Goal: Entertainment & Leisure: Consume media (video, audio)

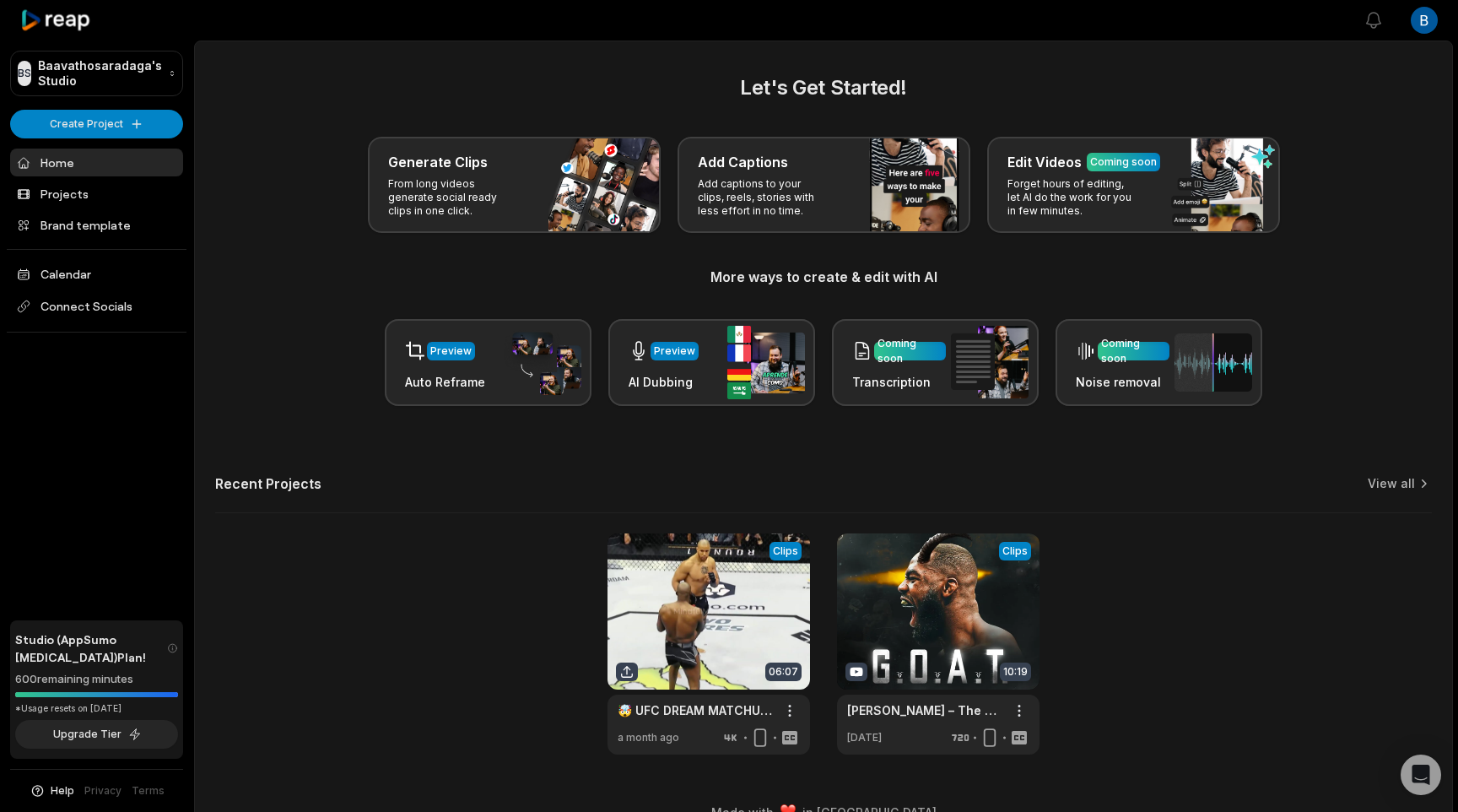
scroll to position [31, 0]
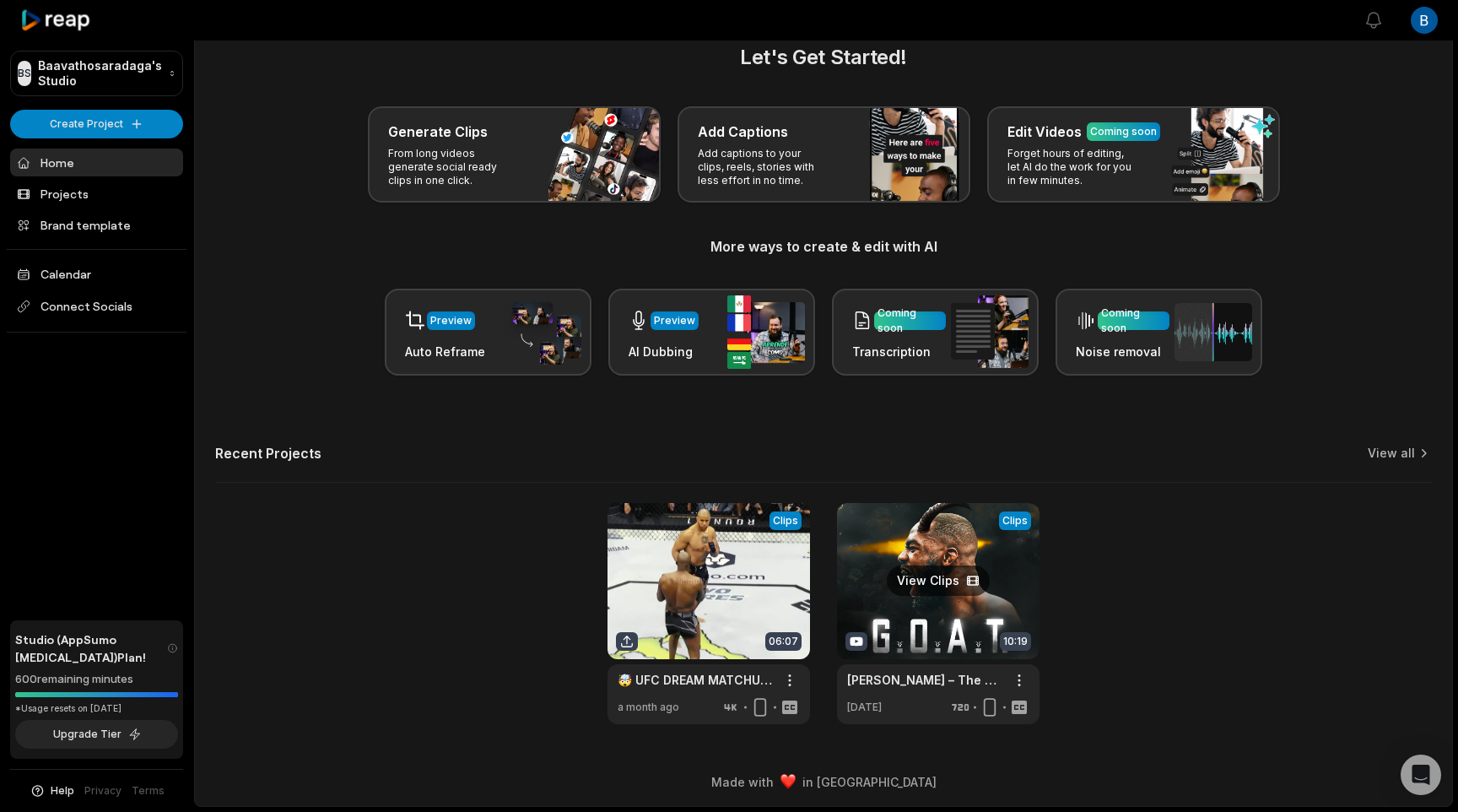
click at [867, 566] on link at bounding box center [938, 613] width 202 height 221
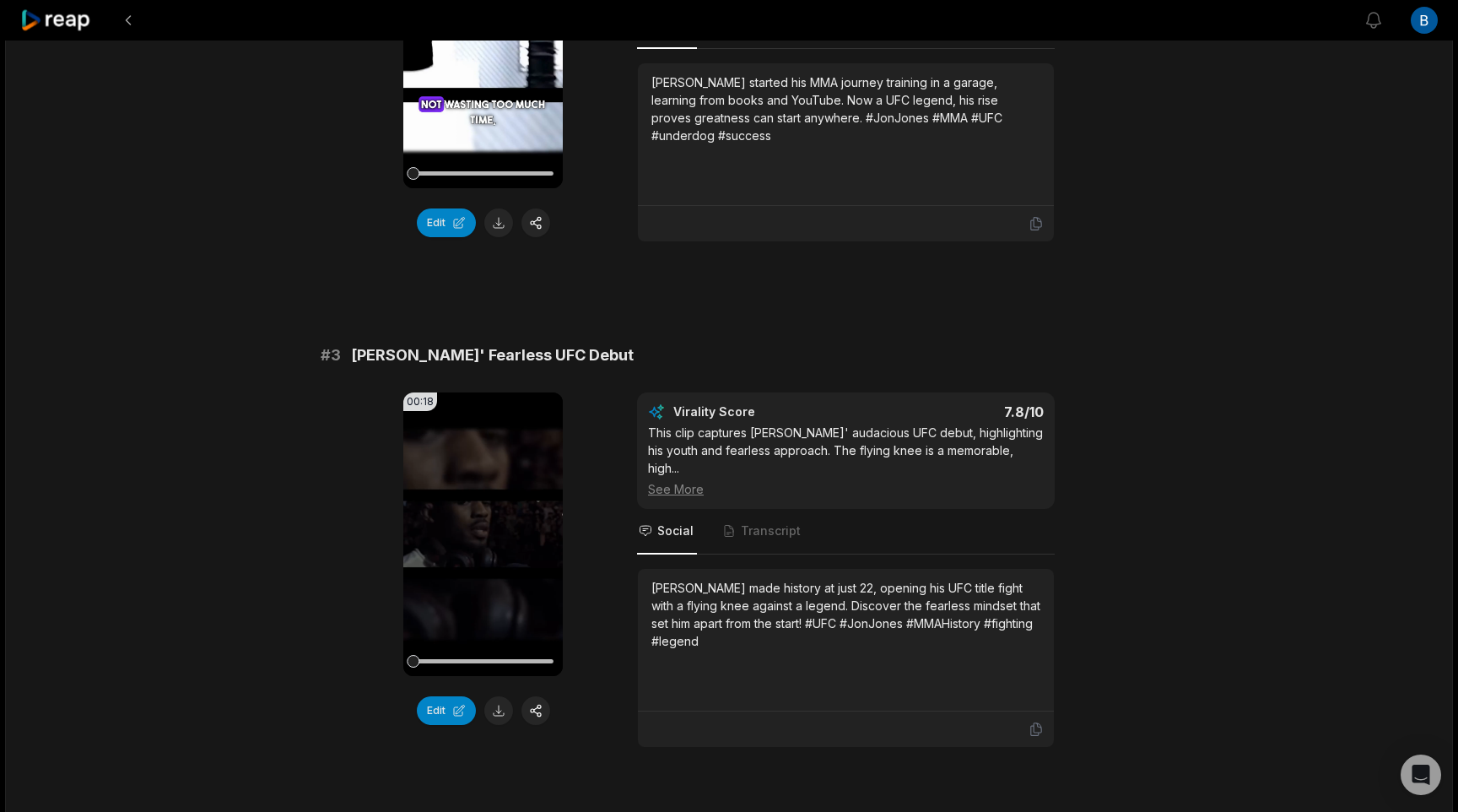
scroll to position [859, 0]
click at [471, 510] on video "Your browser does not support mp4 format." at bounding box center [483, 533] width 160 height 283
click at [487, 527] on icon at bounding box center [484, 532] width 7 height 11
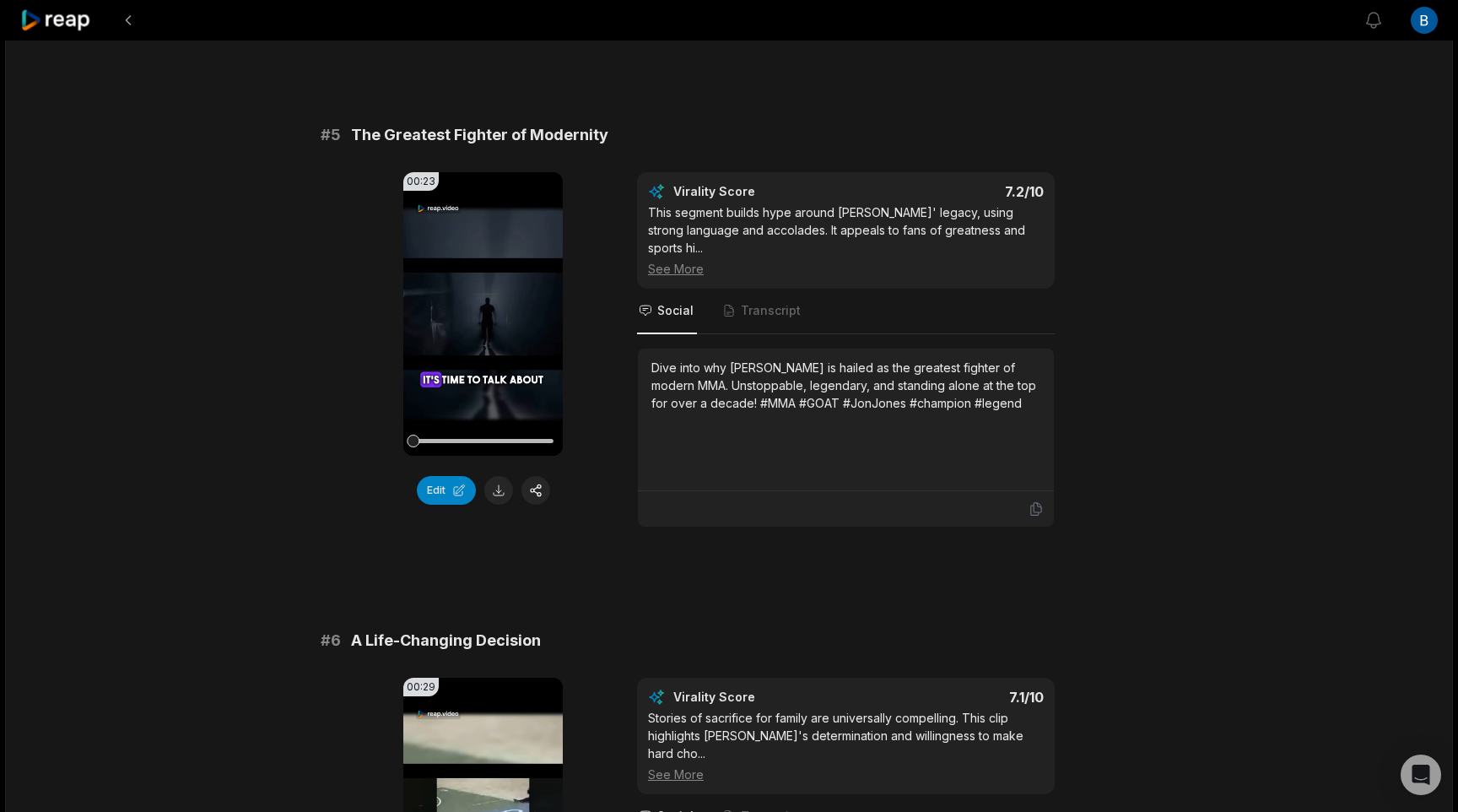
scroll to position [2124, 0]
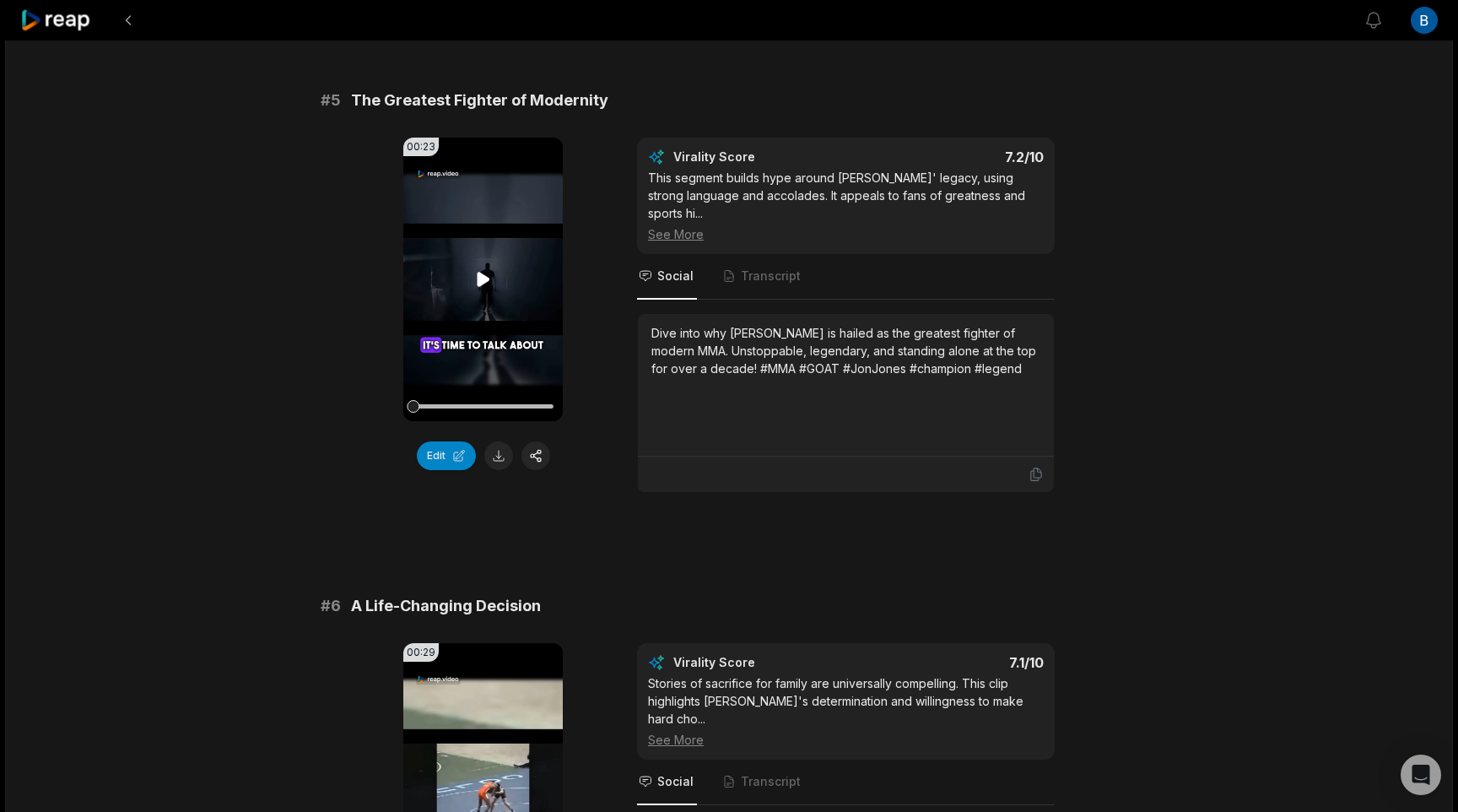
click at [480, 270] on icon at bounding box center [484, 280] width 20 height 20
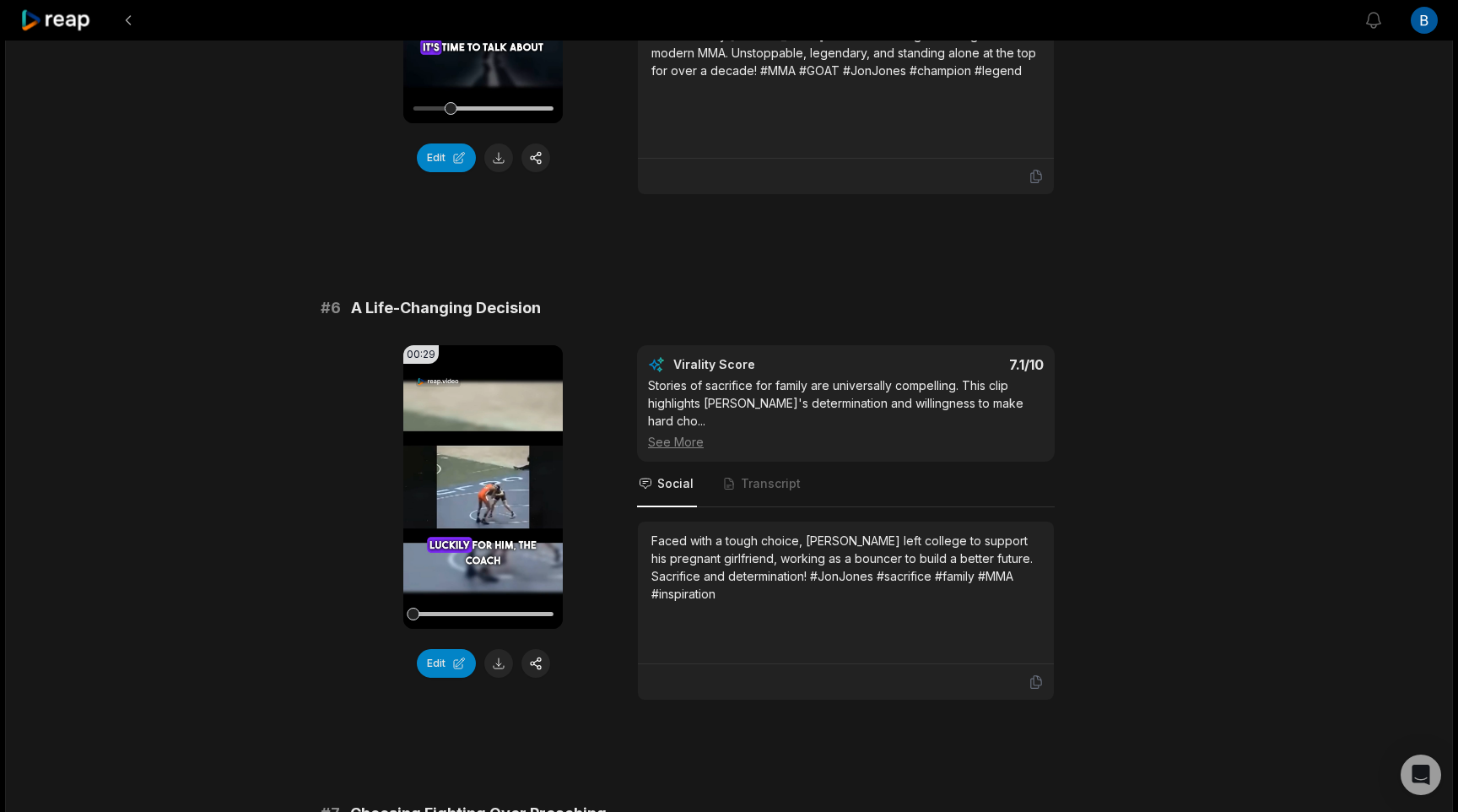
scroll to position [2451, 0]
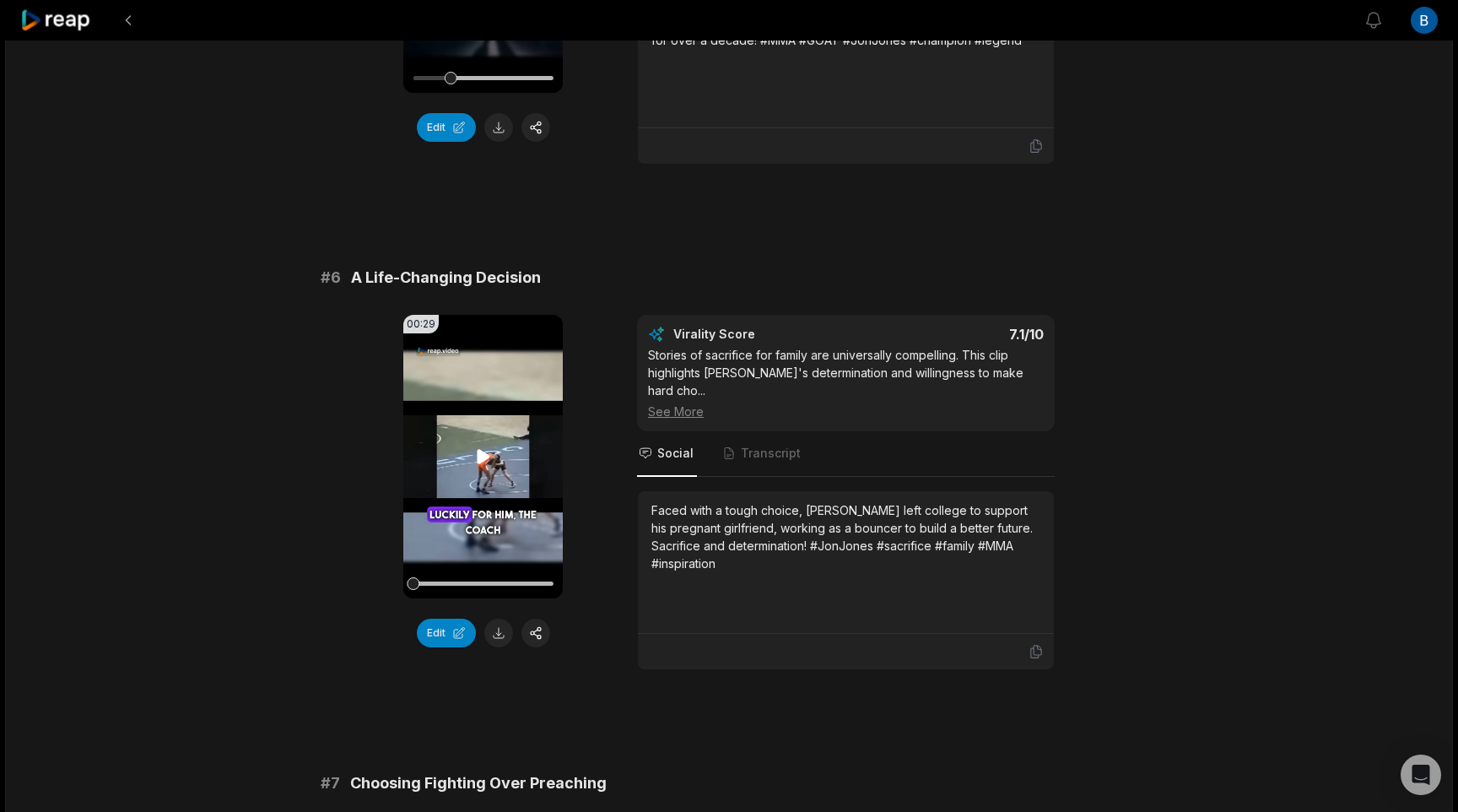
click at [484, 449] on icon at bounding box center [483, 455] width 13 height 14
click at [484, 446] on icon at bounding box center [484, 456] width 20 height 20
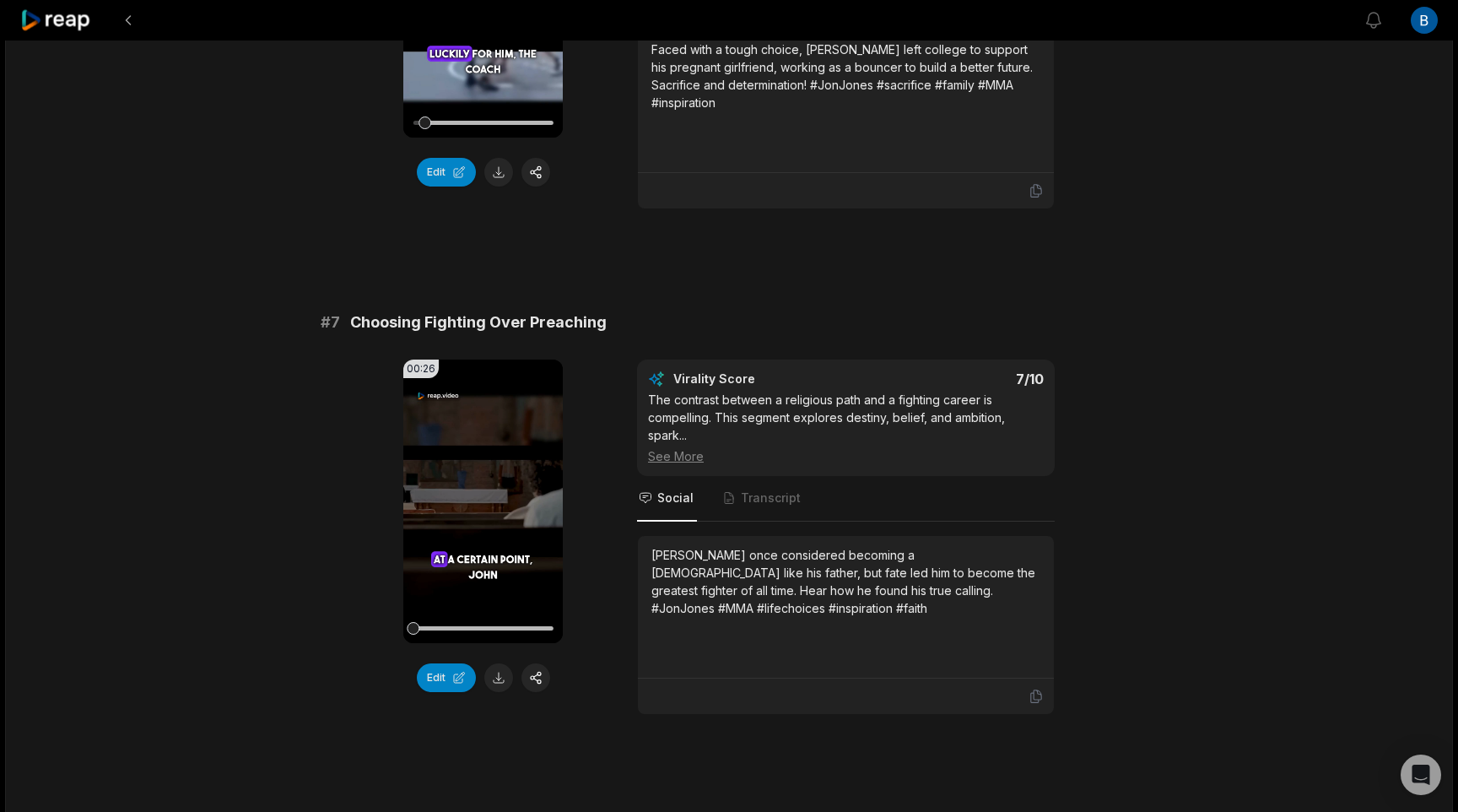
scroll to position [2978, 0]
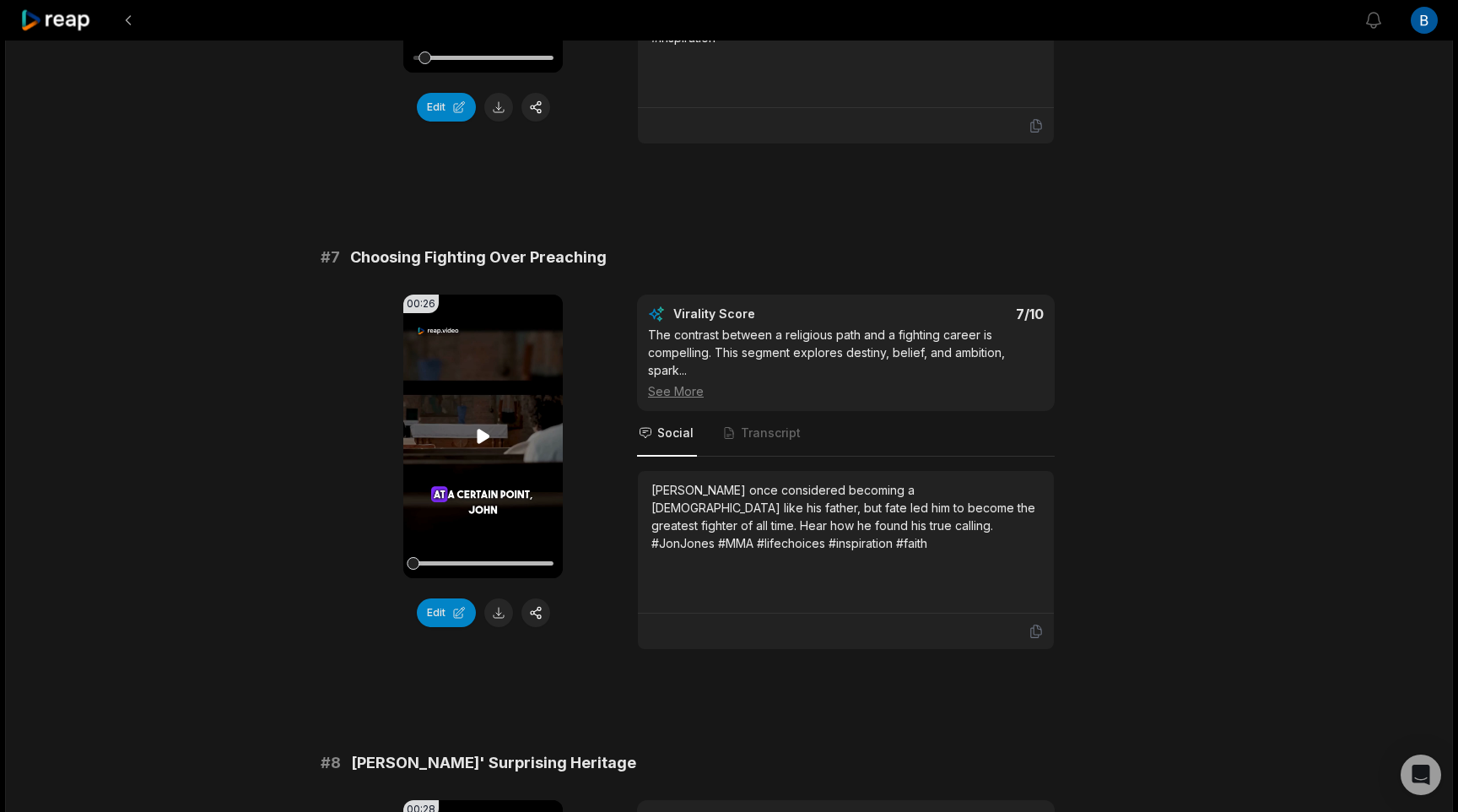
click at [479, 428] on icon at bounding box center [483, 435] width 13 height 14
click at [480, 430] on icon at bounding box center [484, 435] width 7 height 11
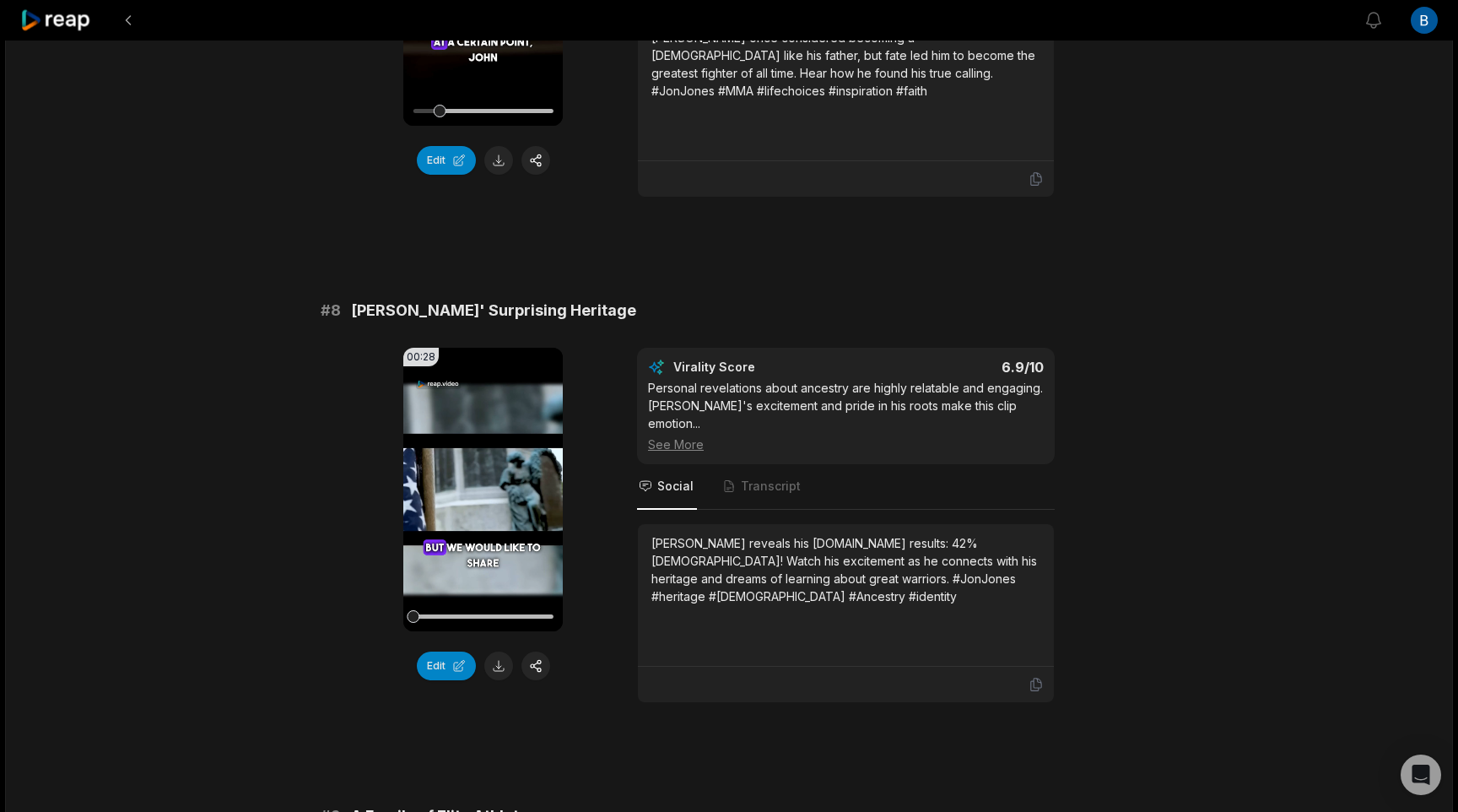
scroll to position [3449, 0]
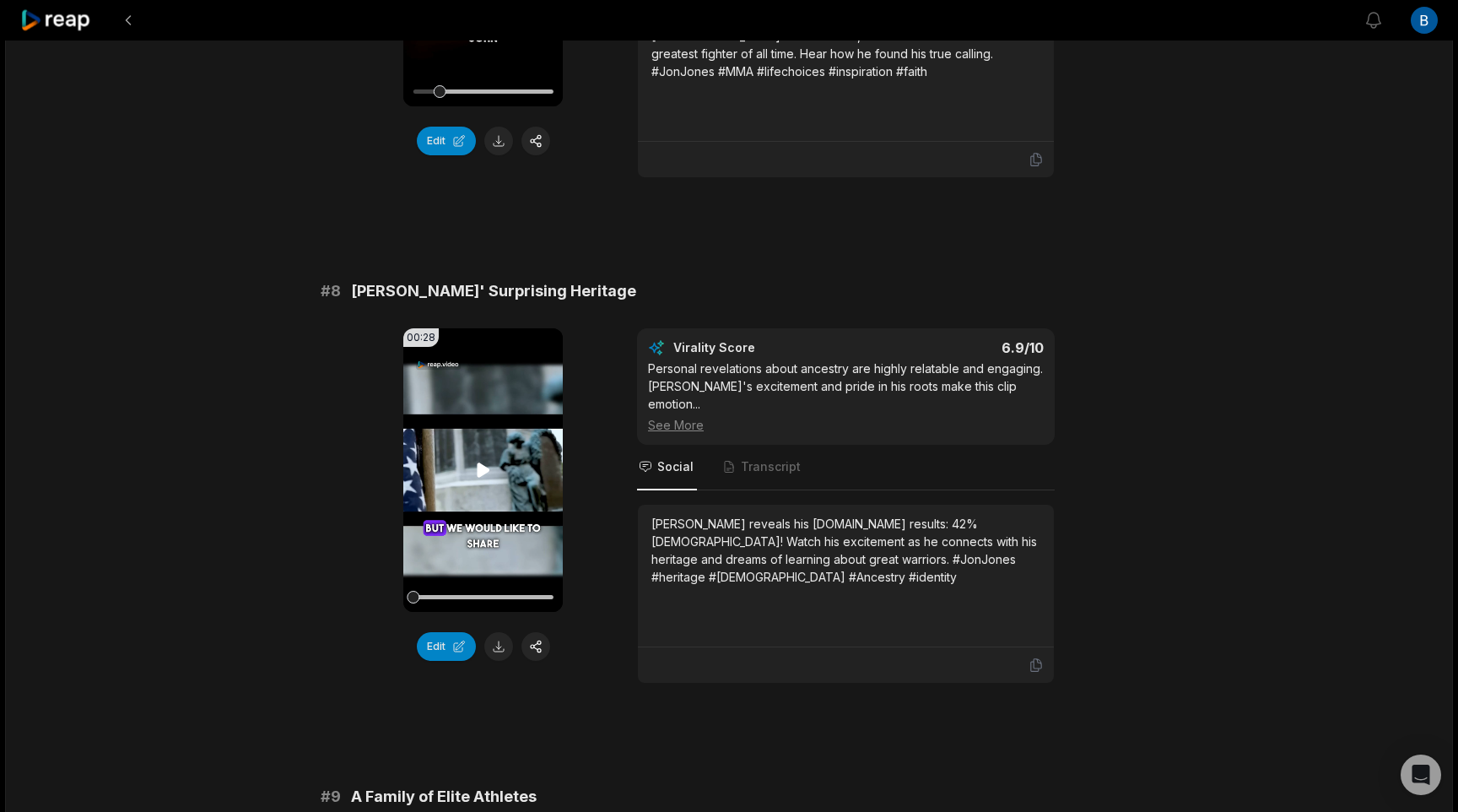
click at [476, 460] on icon at bounding box center [484, 470] width 20 height 20
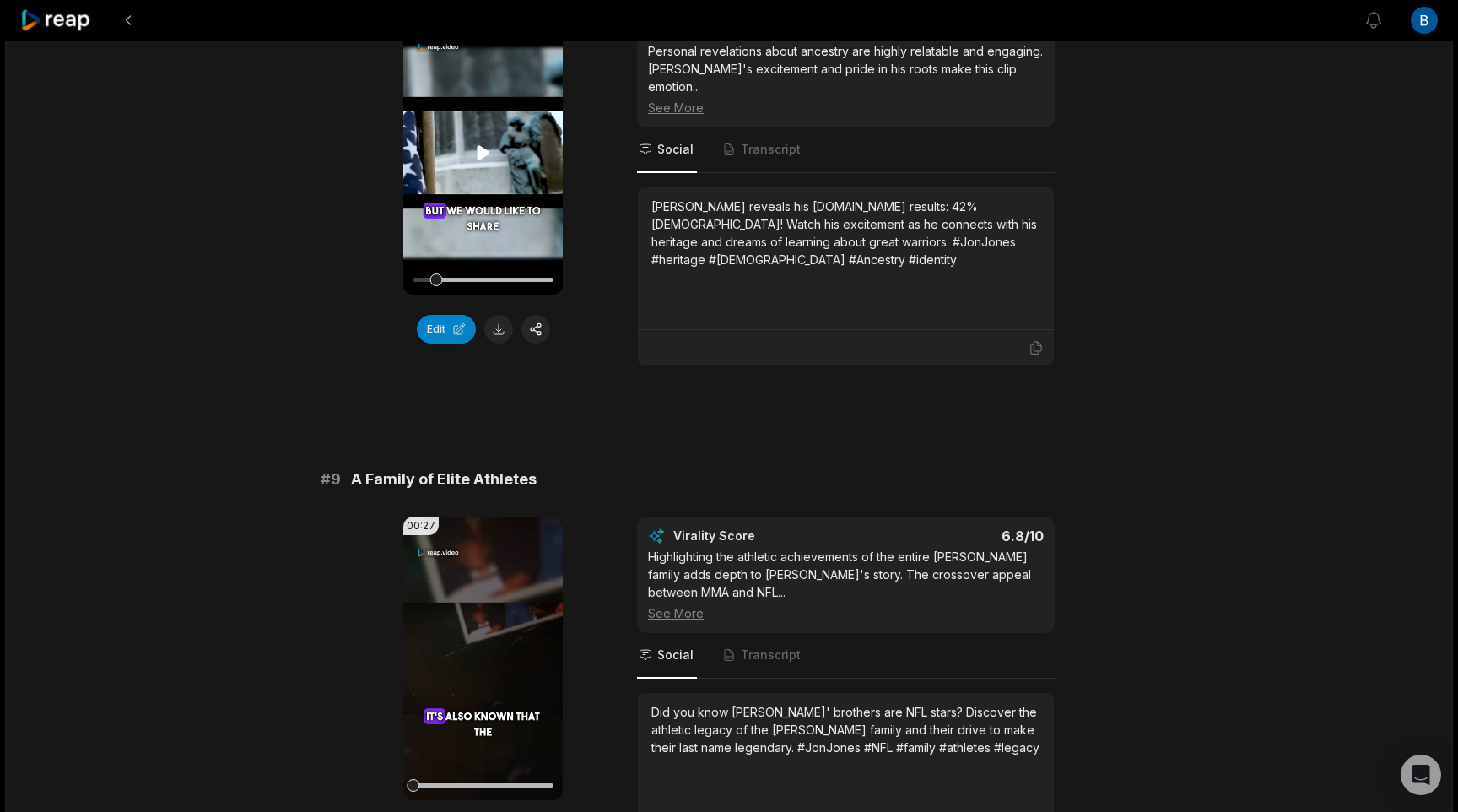
scroll to position [3875, 0]
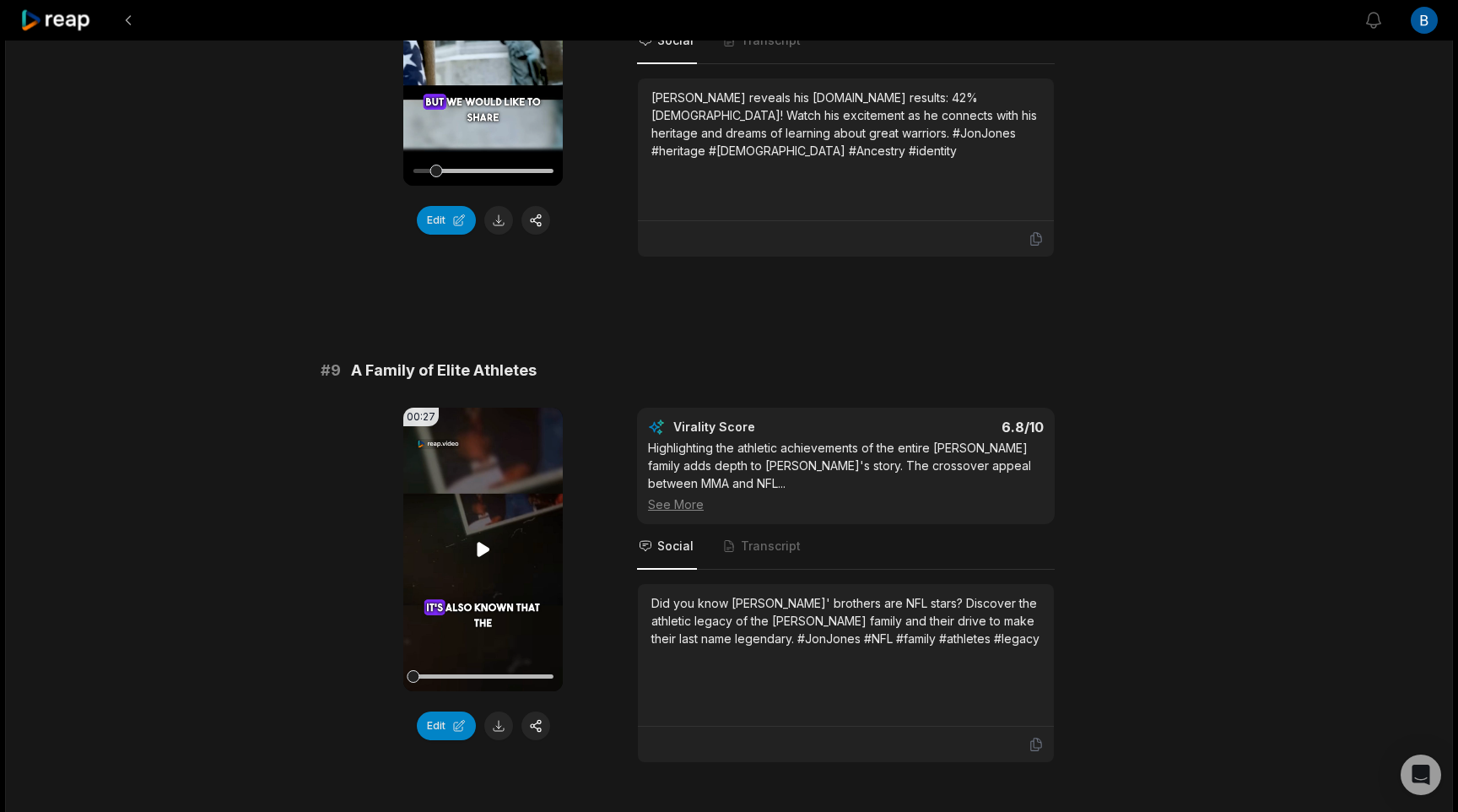
click at [479, 542] on icon at bounding box center [483, 548] width 13 height 14
click at [479, 539] on icon at bounding box center [484, 549] width 20 height 20
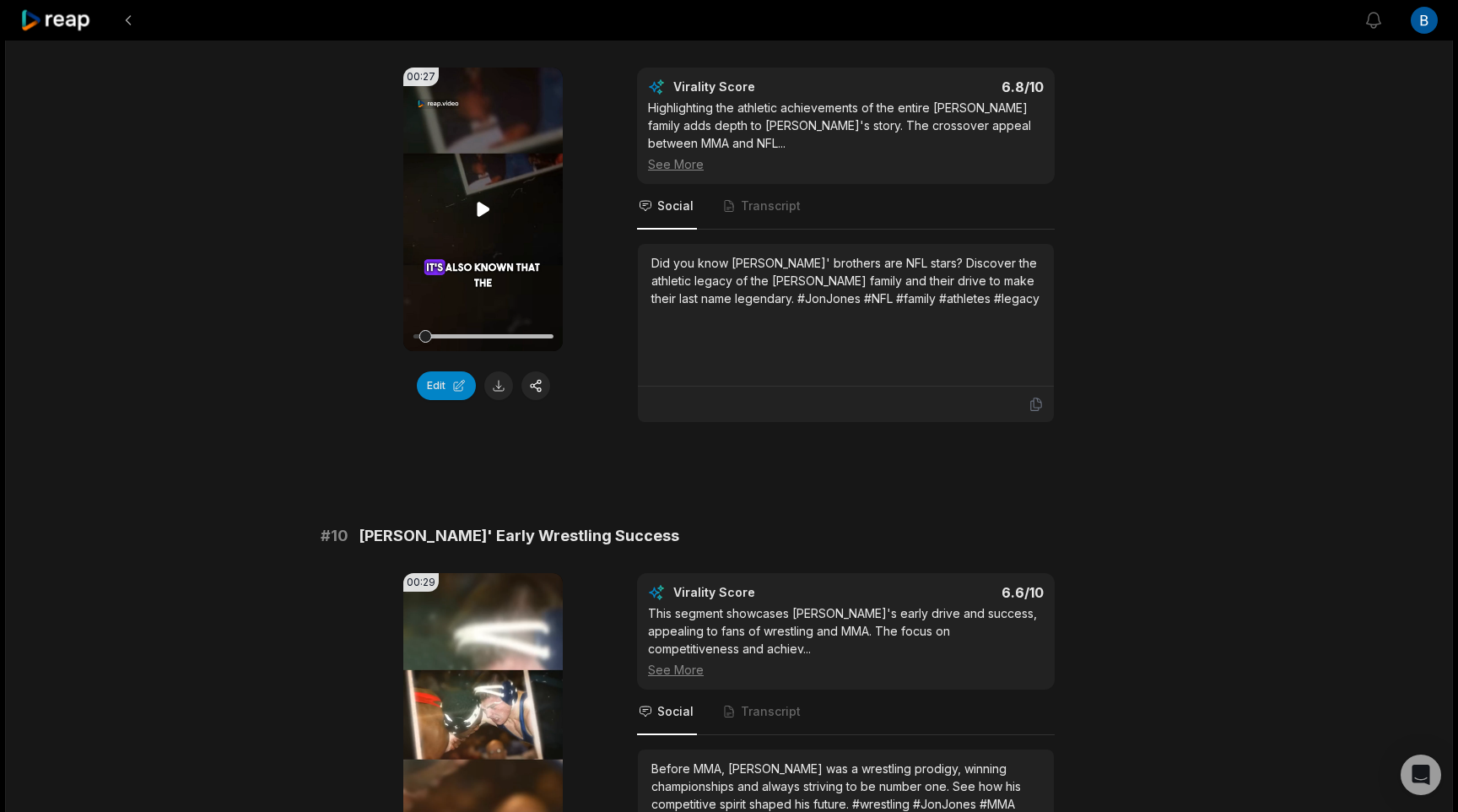
scroll to position [4287, 0]
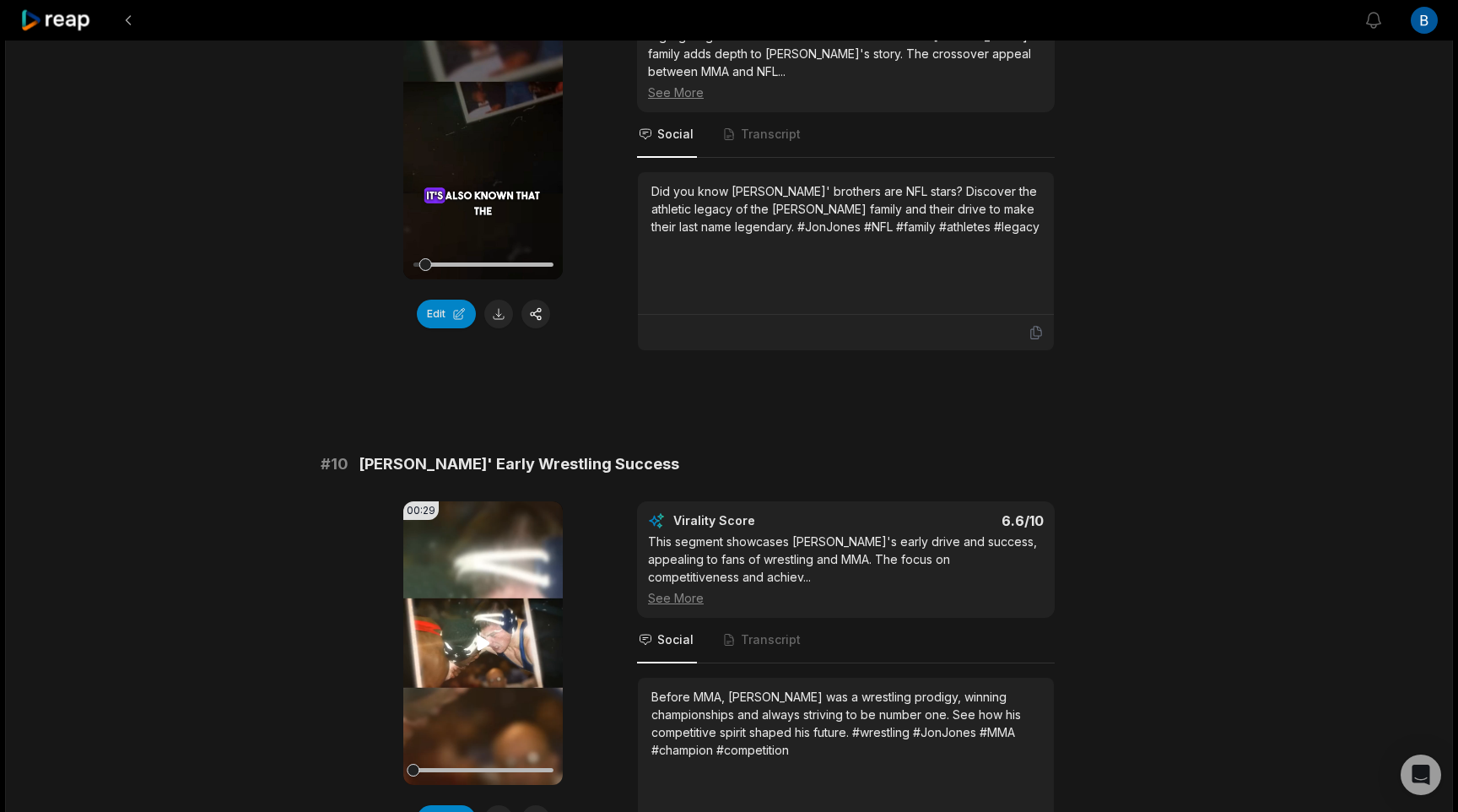
click at [487, 635] on icon at bounding box center [483, 642] width 13 height 14
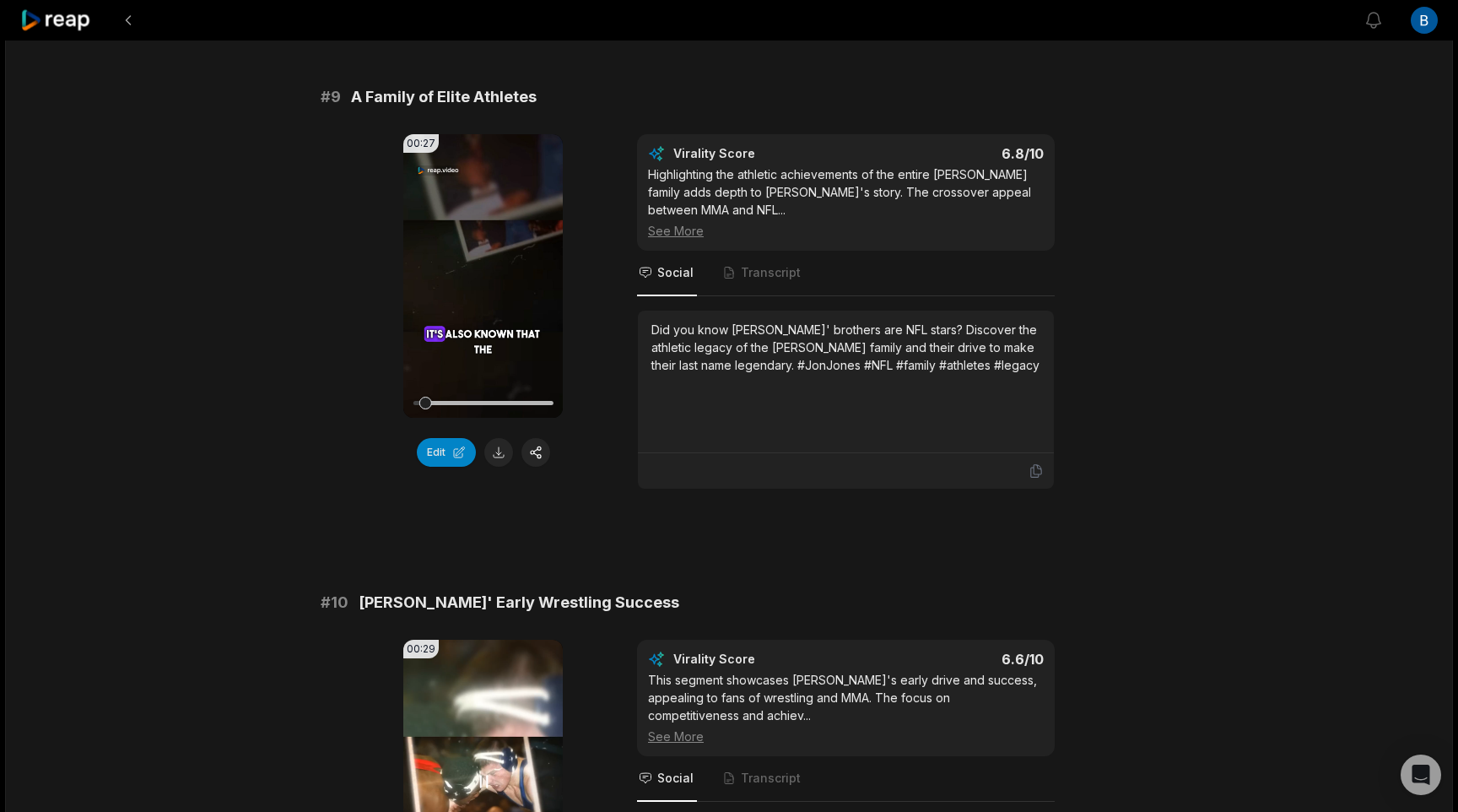
scroll to position [4121, 0]
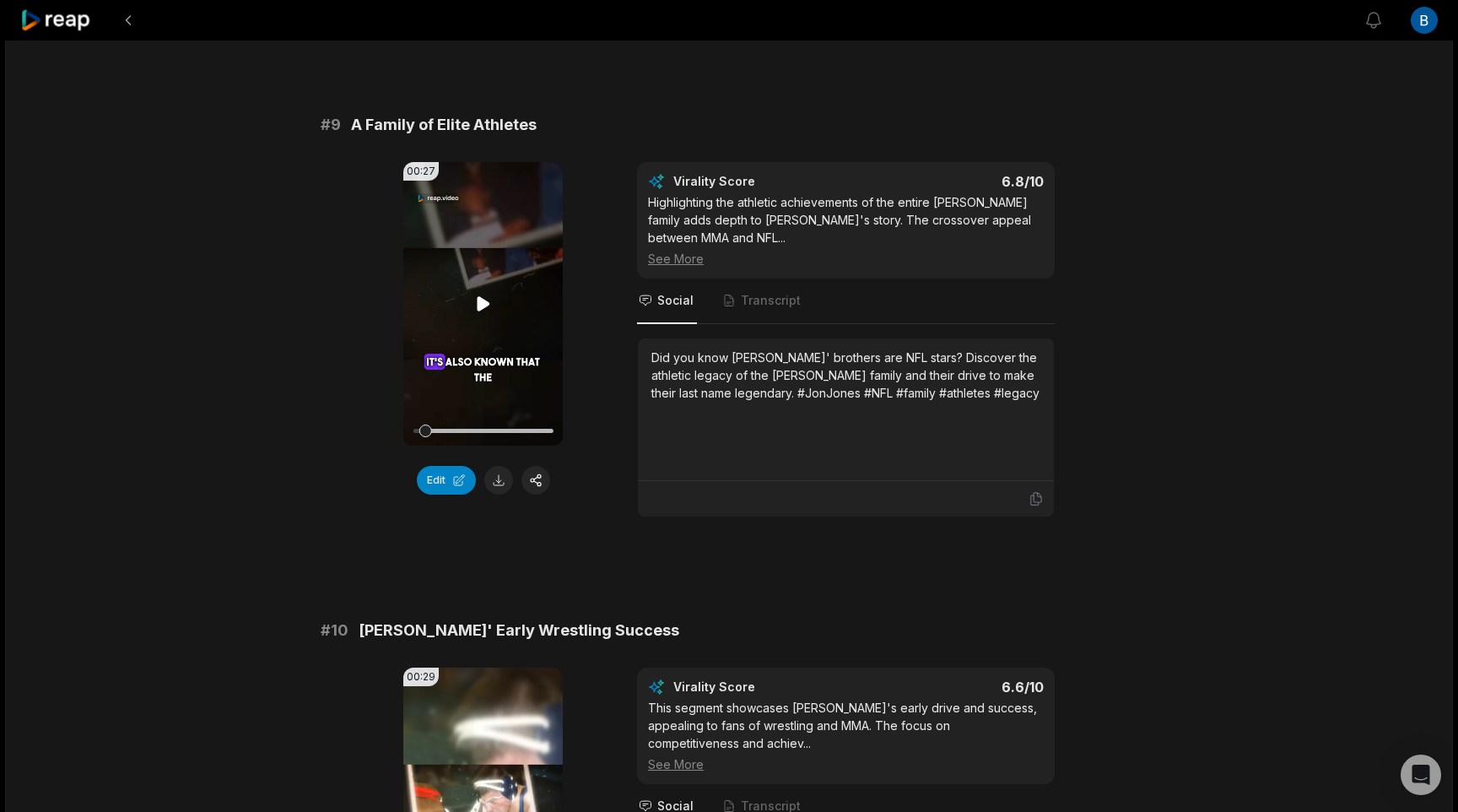
click at [487, 293] on icon at bounding box center [484, 304] width 20 height 20
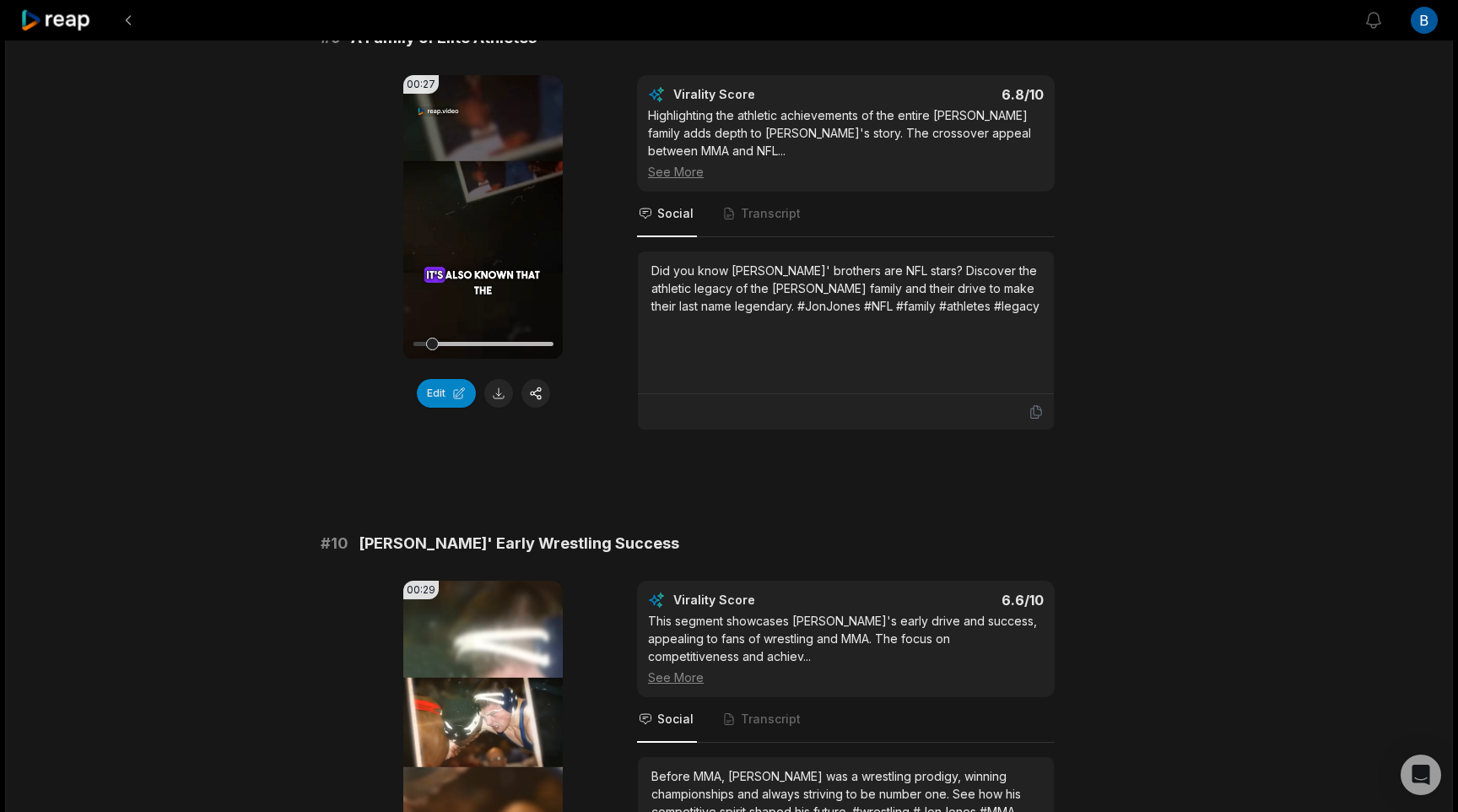
scroll to position [4246, 0]
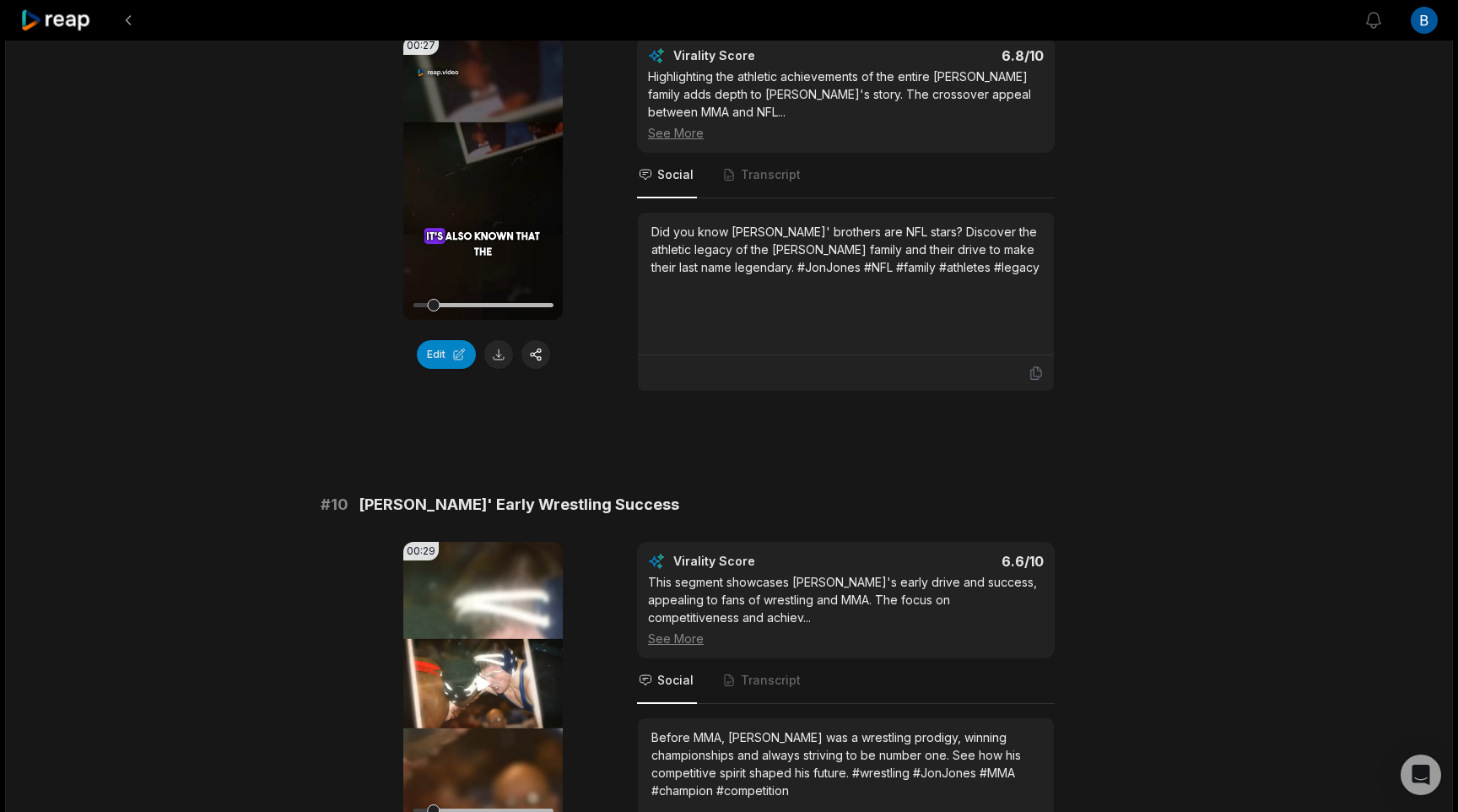
click at [477, 597] on video "Your browser does not support mp4 format." at bounding box center [483, 683] width 160 height 283
click at [479, 673] on icon at bounding box center [484, 683] width 20 height 20
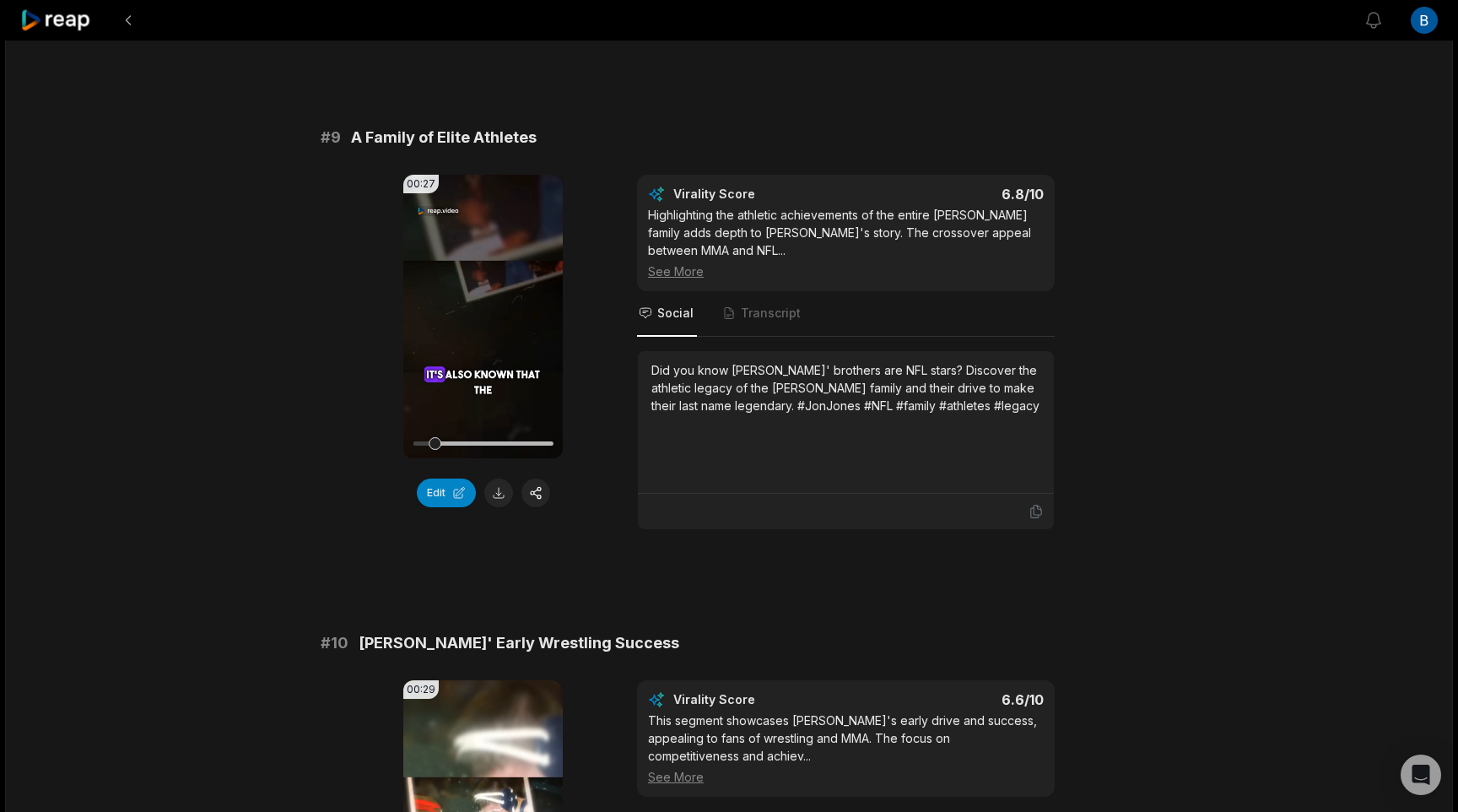
scroll to position [4081, 0]
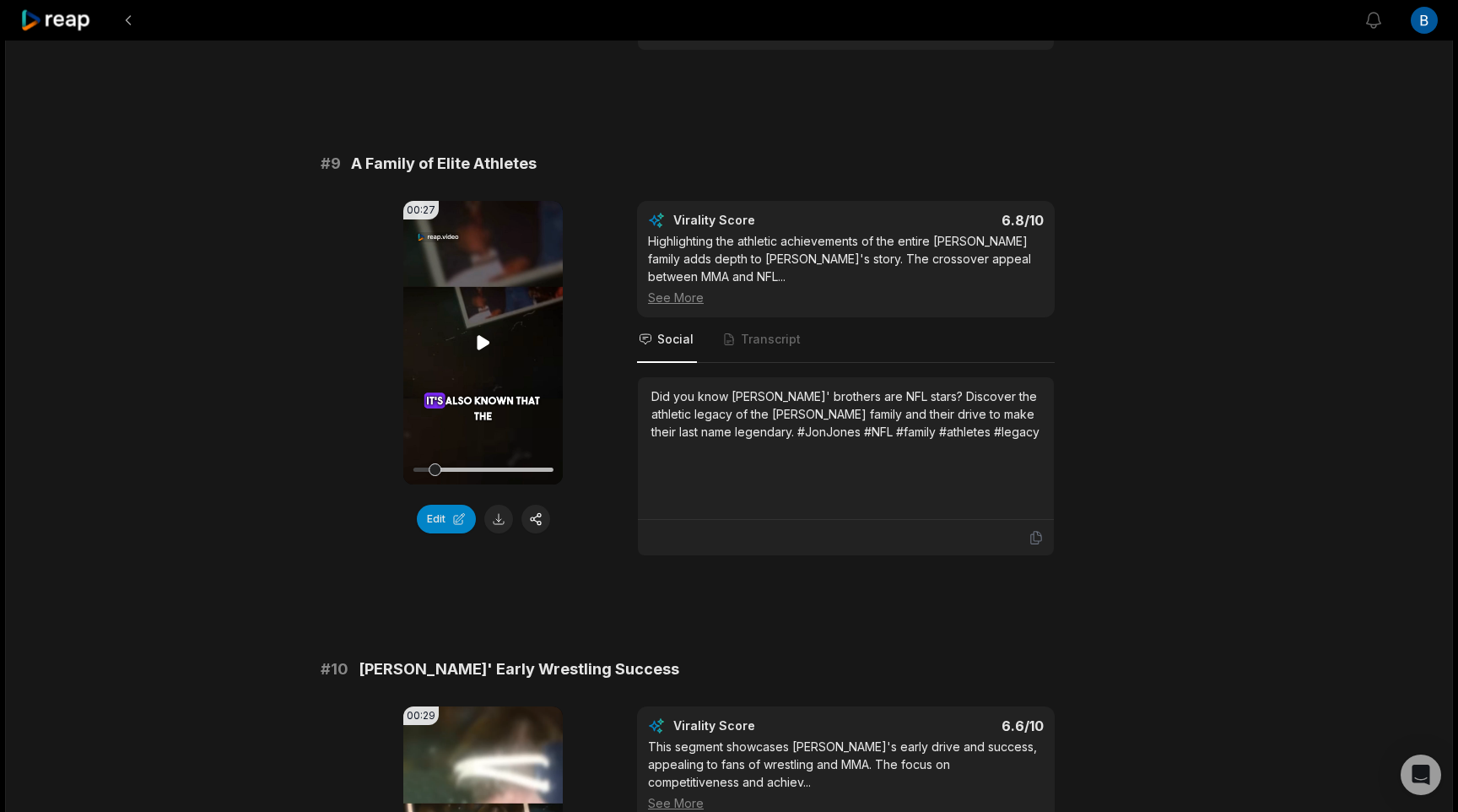
click at [491, 333] on icon at bounding box center [484, 343] width 20 height 20
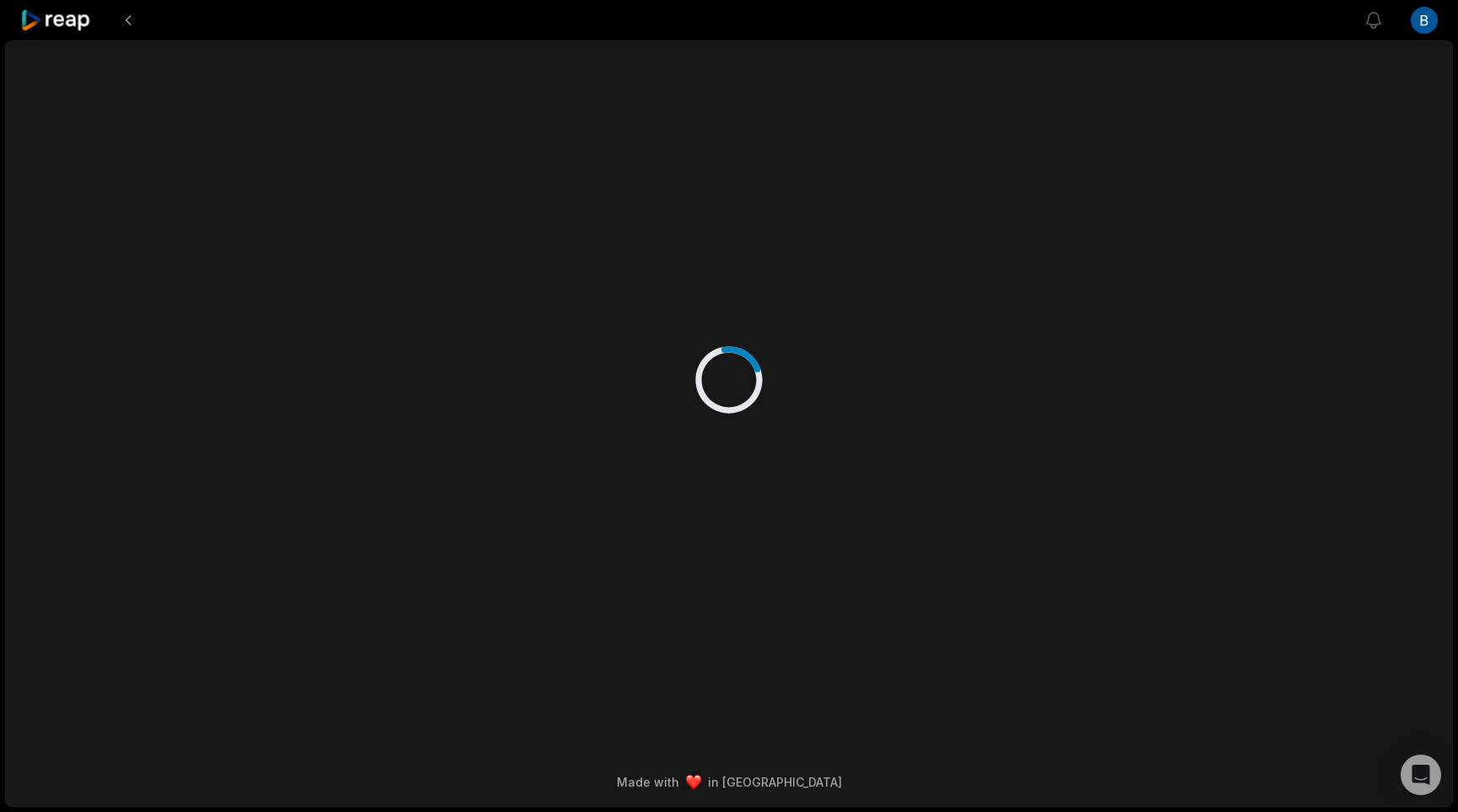
scroll to position [0, 0]
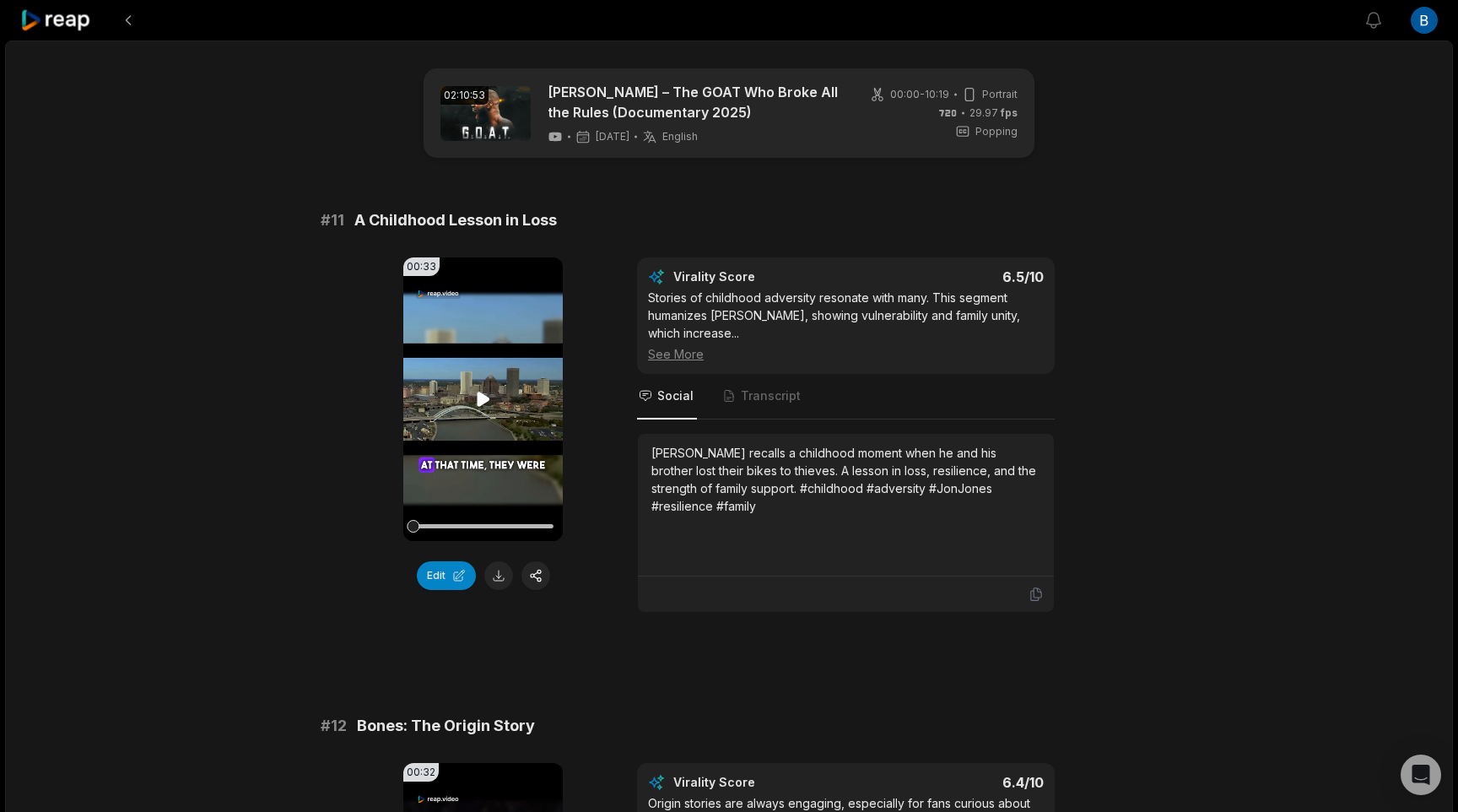
click at [477, 401] on icon at bounding box center [483, 398] width 13 height 14
click at [477, 401] on icon at bounding box center [484, 399] width 20 height 20
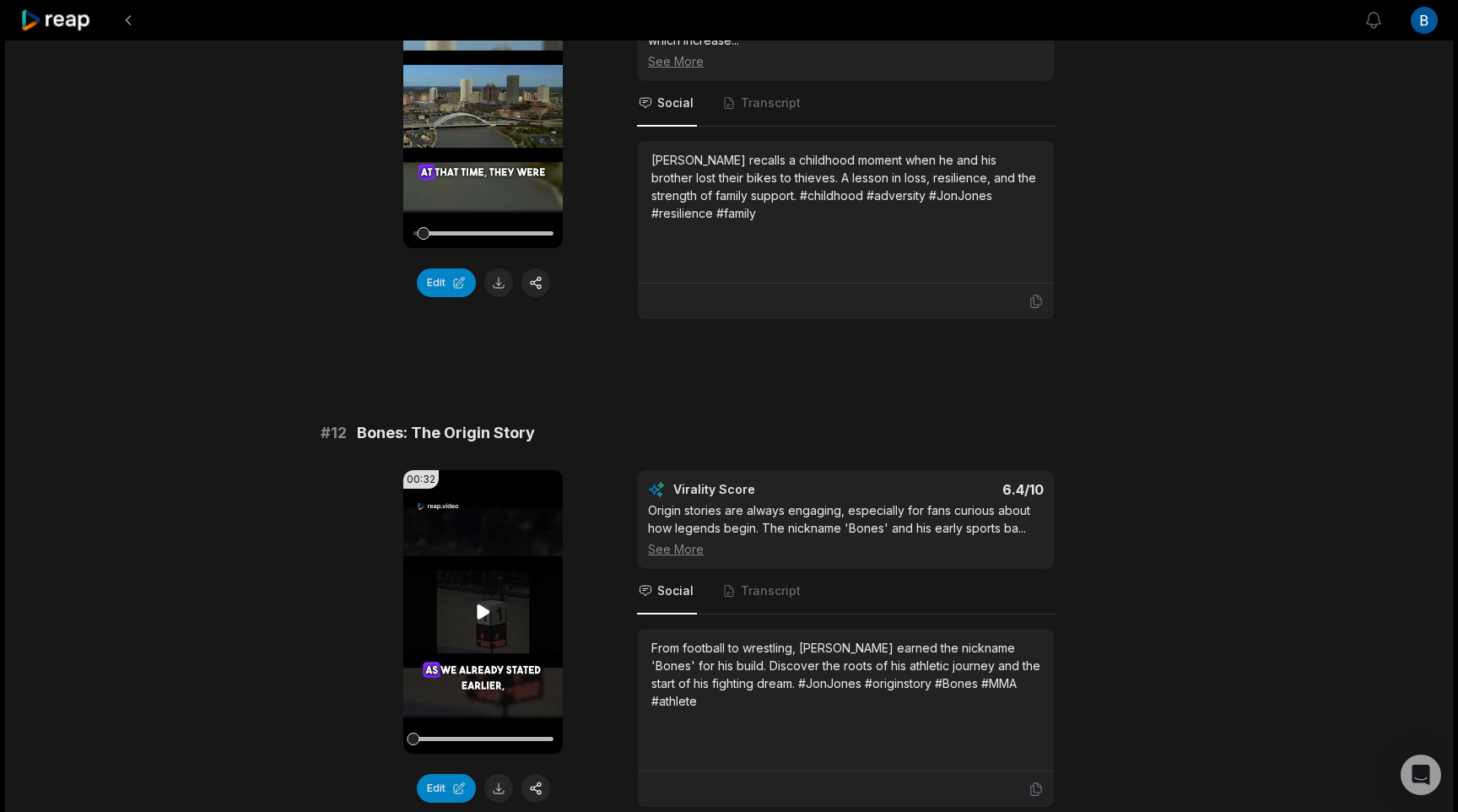
scroll to position [305, 0]
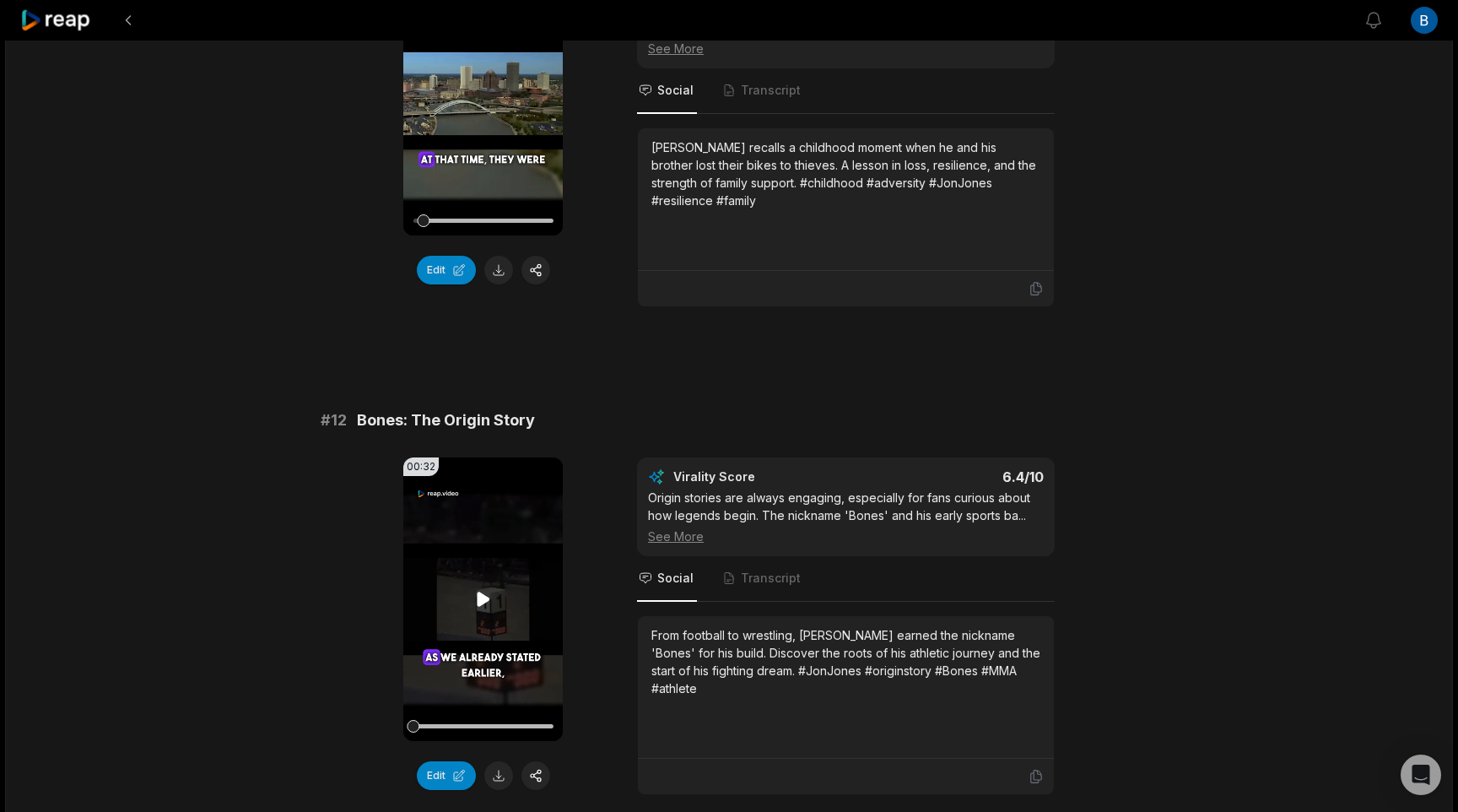
click at [484, 586] on video "Your browser does not support mp4 format." at bounding box center [483, 599] width 160 height 283
click at [484, 604] on icon at bounding box center [484, 599] width 20 height 20
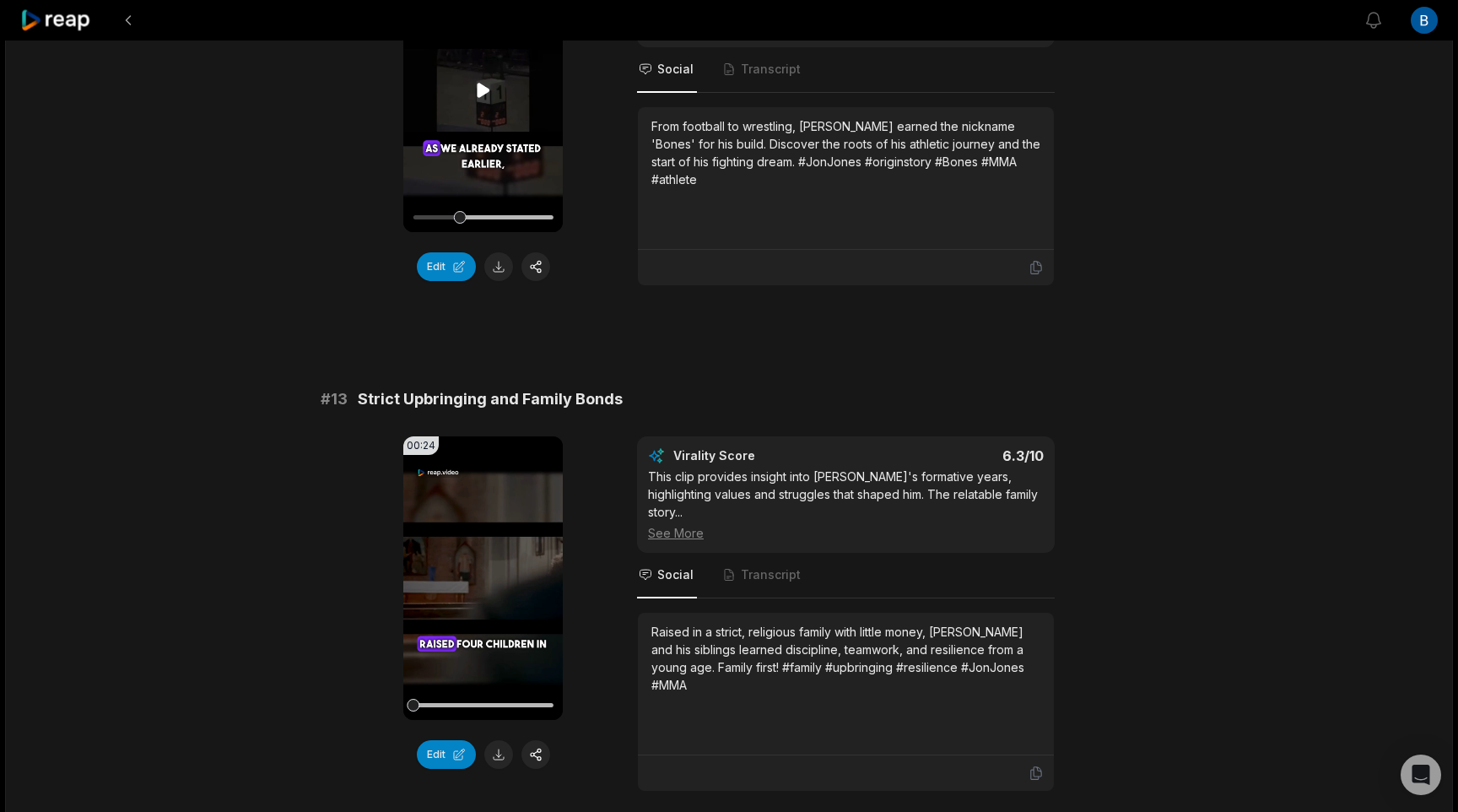
scroll to position [888, 0]
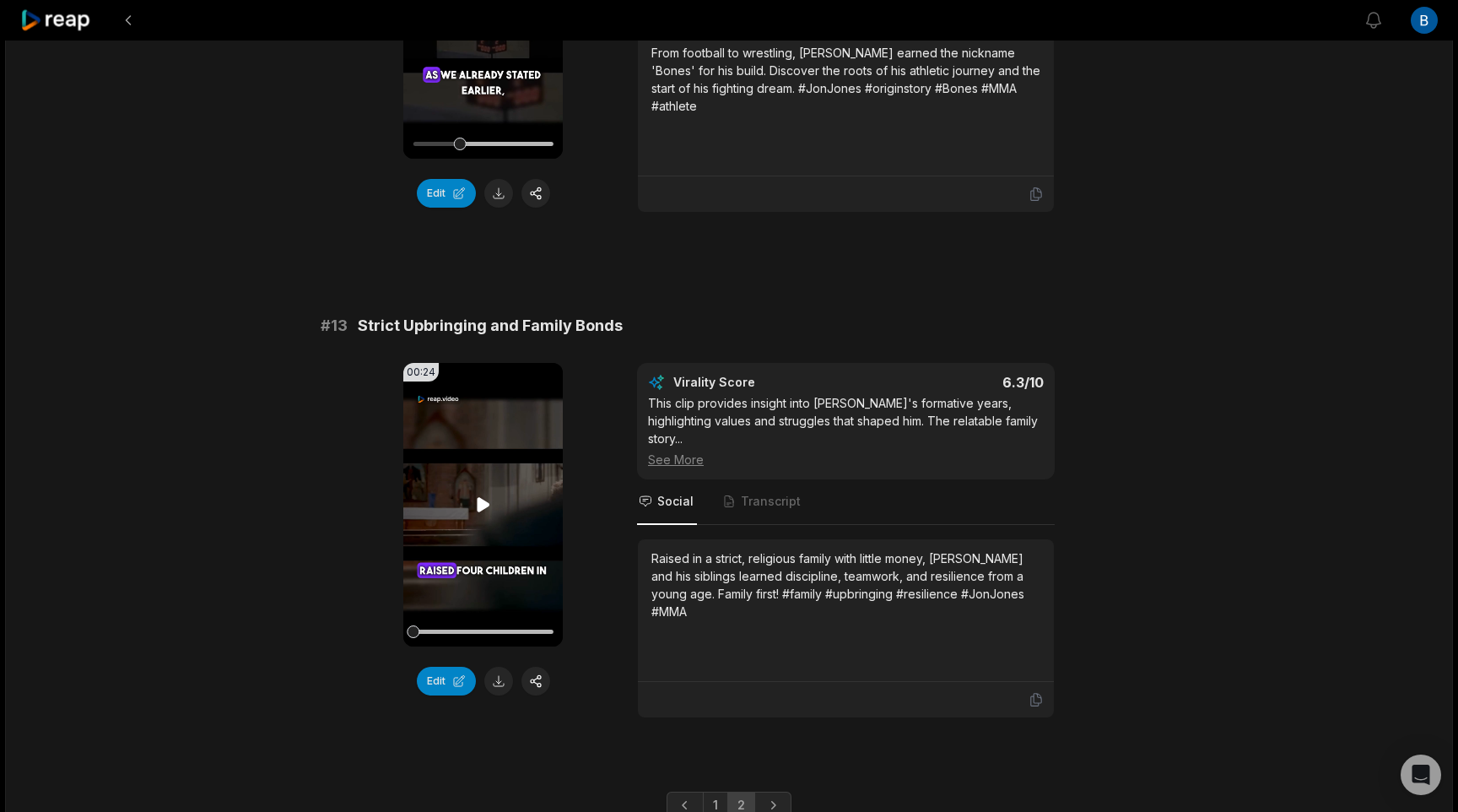
click at [477, 504] on icon at bounding box center [483, 504] width 13 height 14
click at [477, 504] on icon at bounding box center [484, 505] width 20 height 20
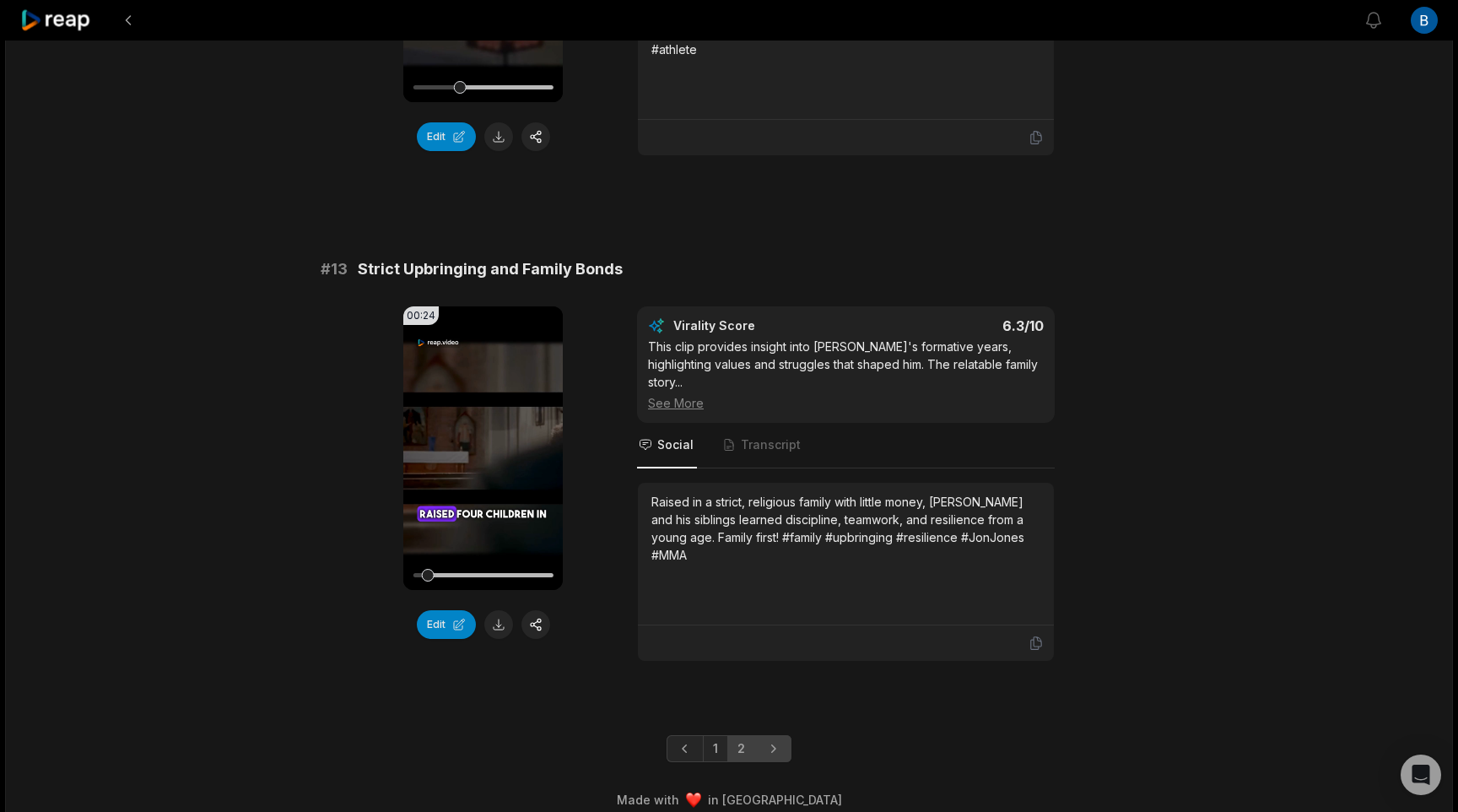
click at [768, 740] on icon "Next page" at bounding box center [773, 748] width 17 height 17
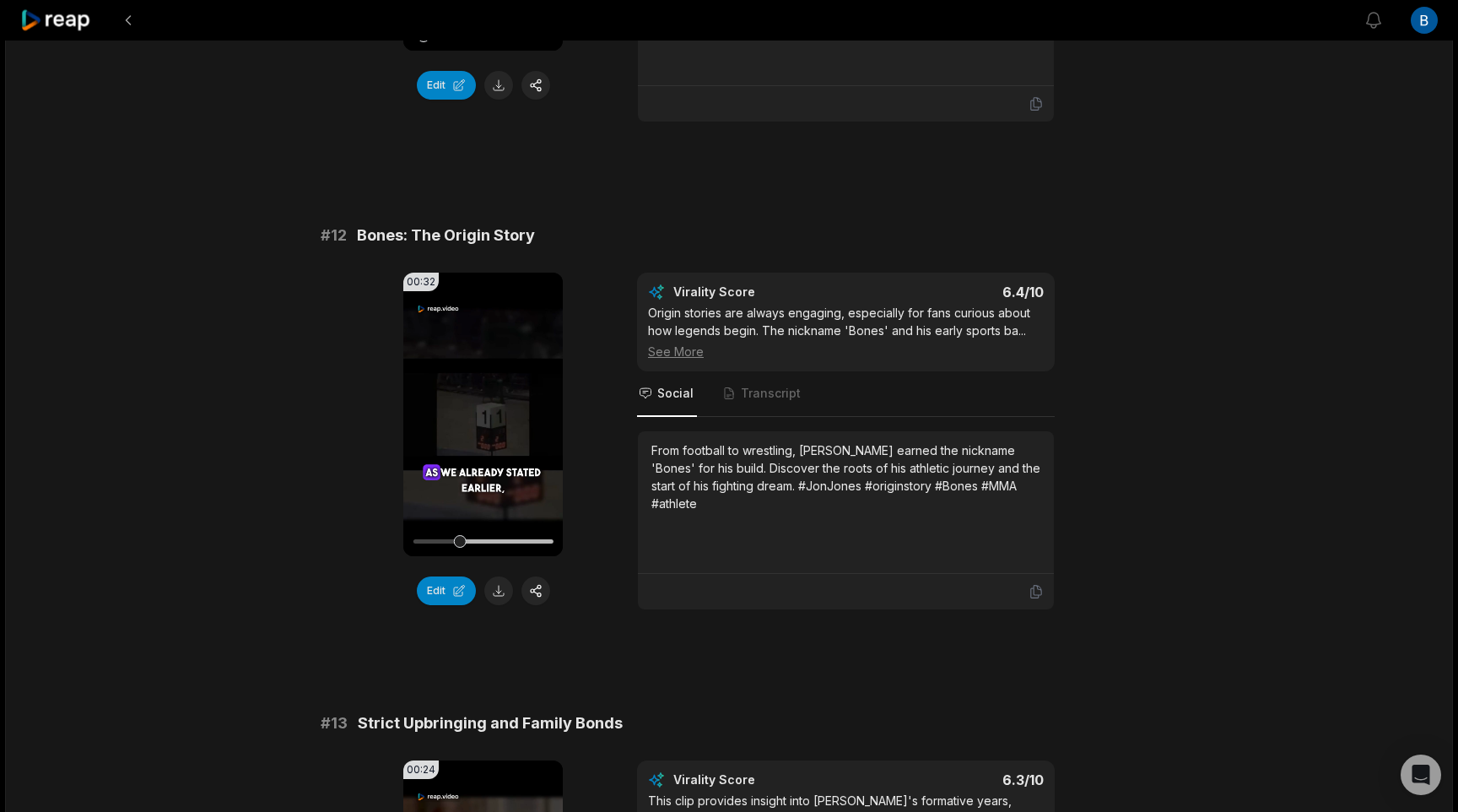
scroll to position [0, 0]
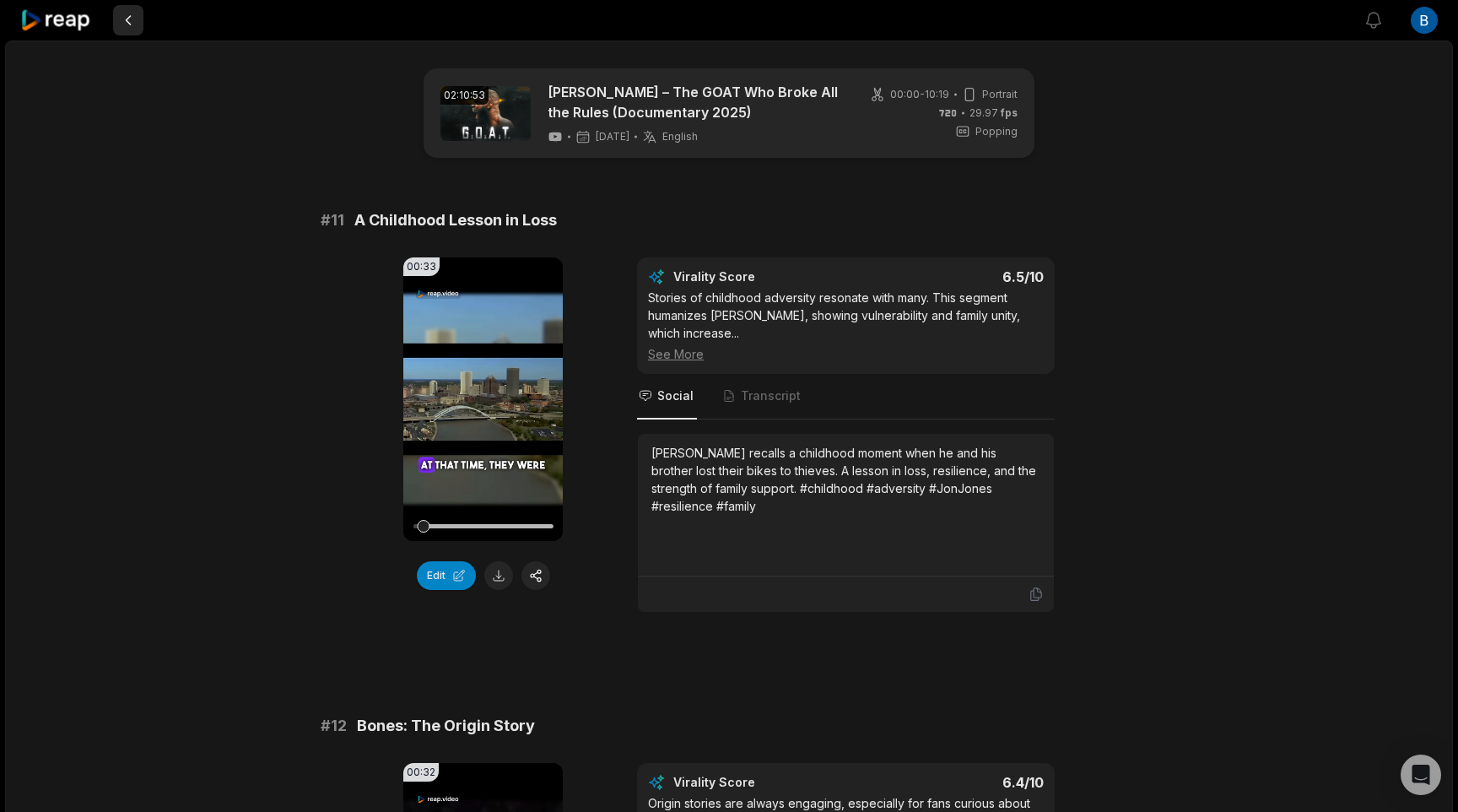
click at [126, 20] on button at bounding box center [129, 20] width 31 height 31
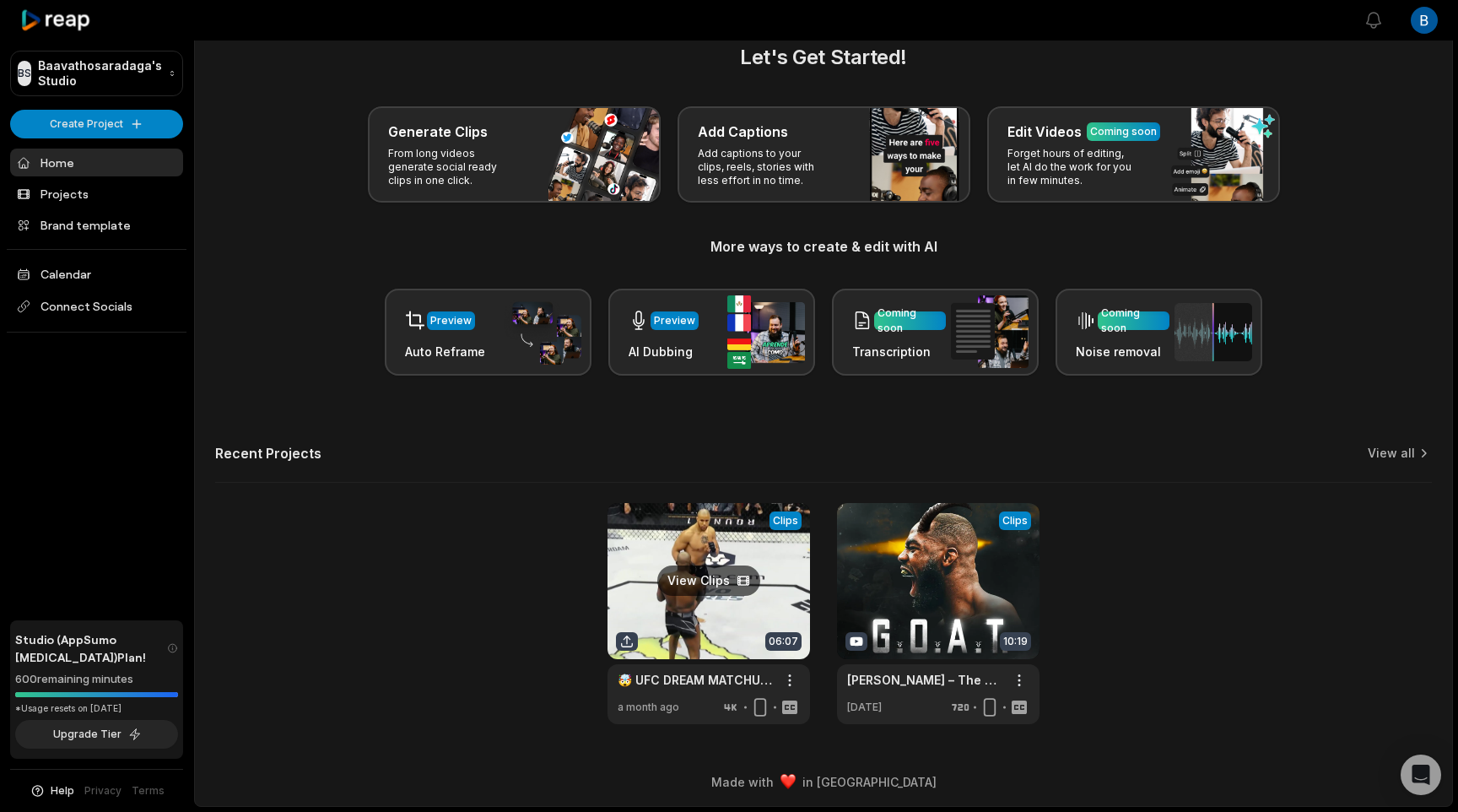
click at [737, 522] on link at bounding box center [708, 613] width 202 height 221
